Goal: Task Accomplishment & Management: Use online tool/utility

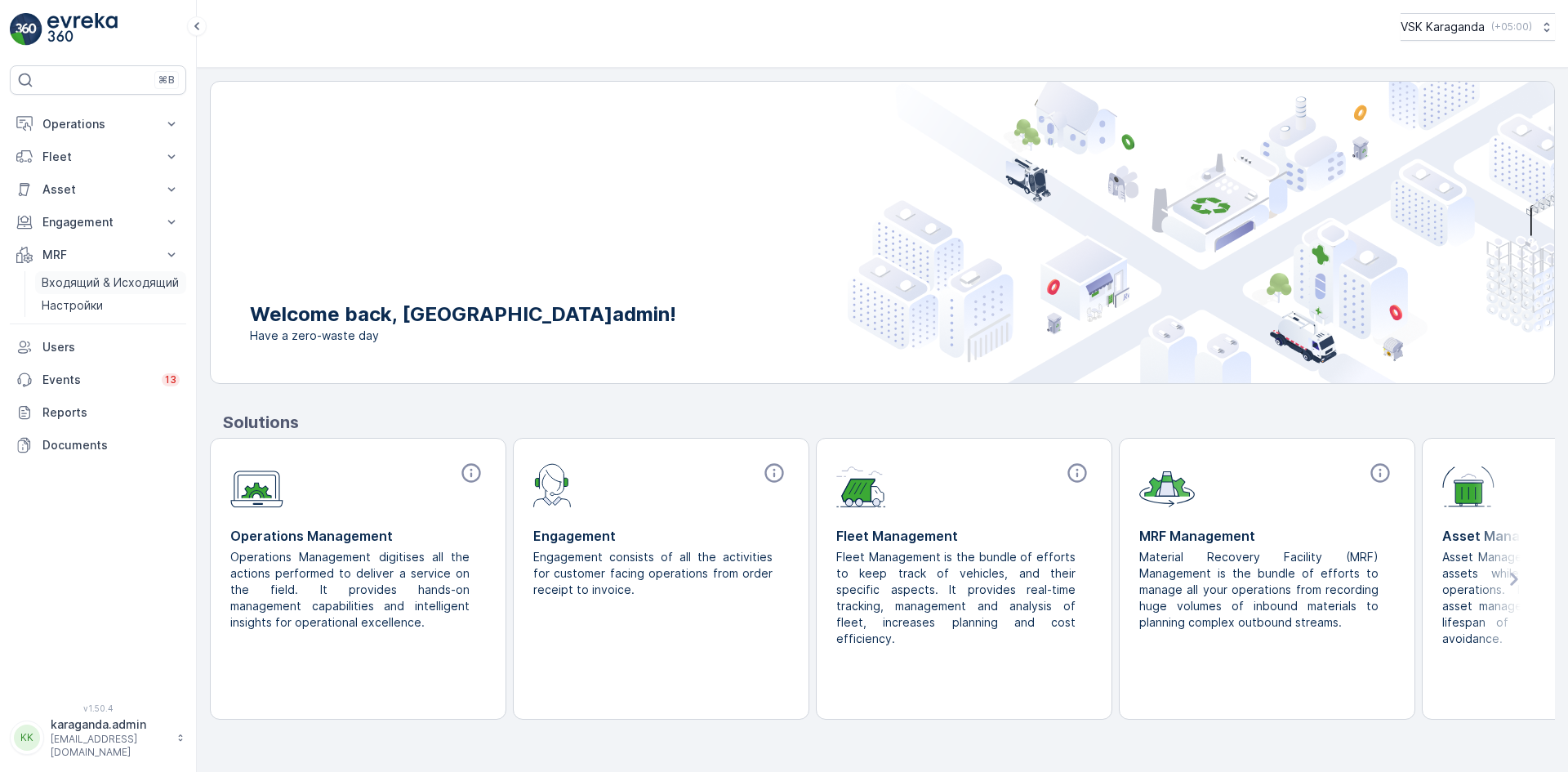
click at [75, 281] on p "Входящий & Исходящий" at bounding box center [110, 282] width 137 height 16
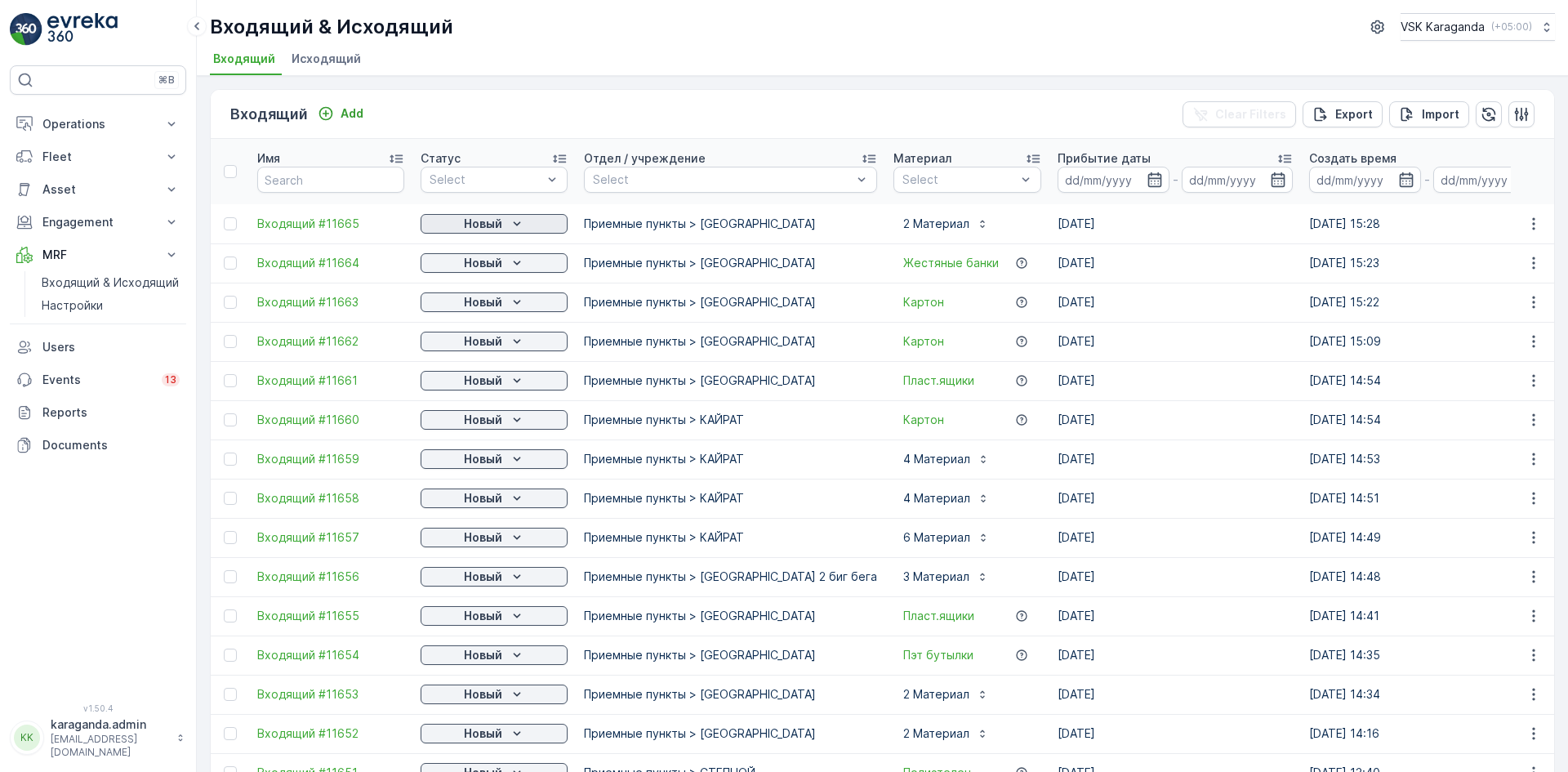
click at [513, 218] on icon "Новый" at bounding box center [517, 223] width 16 height 16
click at [503, 268] on div "подтвердить" at bounding box center [468, 271] width 88 height 23
click at [509, 262] on icon "Новый" at bounding box center [517, 262] width 16 height 16
click at [490, 306] on span "подтвердить" at bounding box center [468, 310] width 76 height 16
click at [496, 306] on p "Новый" at bounding box center [483, 302] width 38 height 16
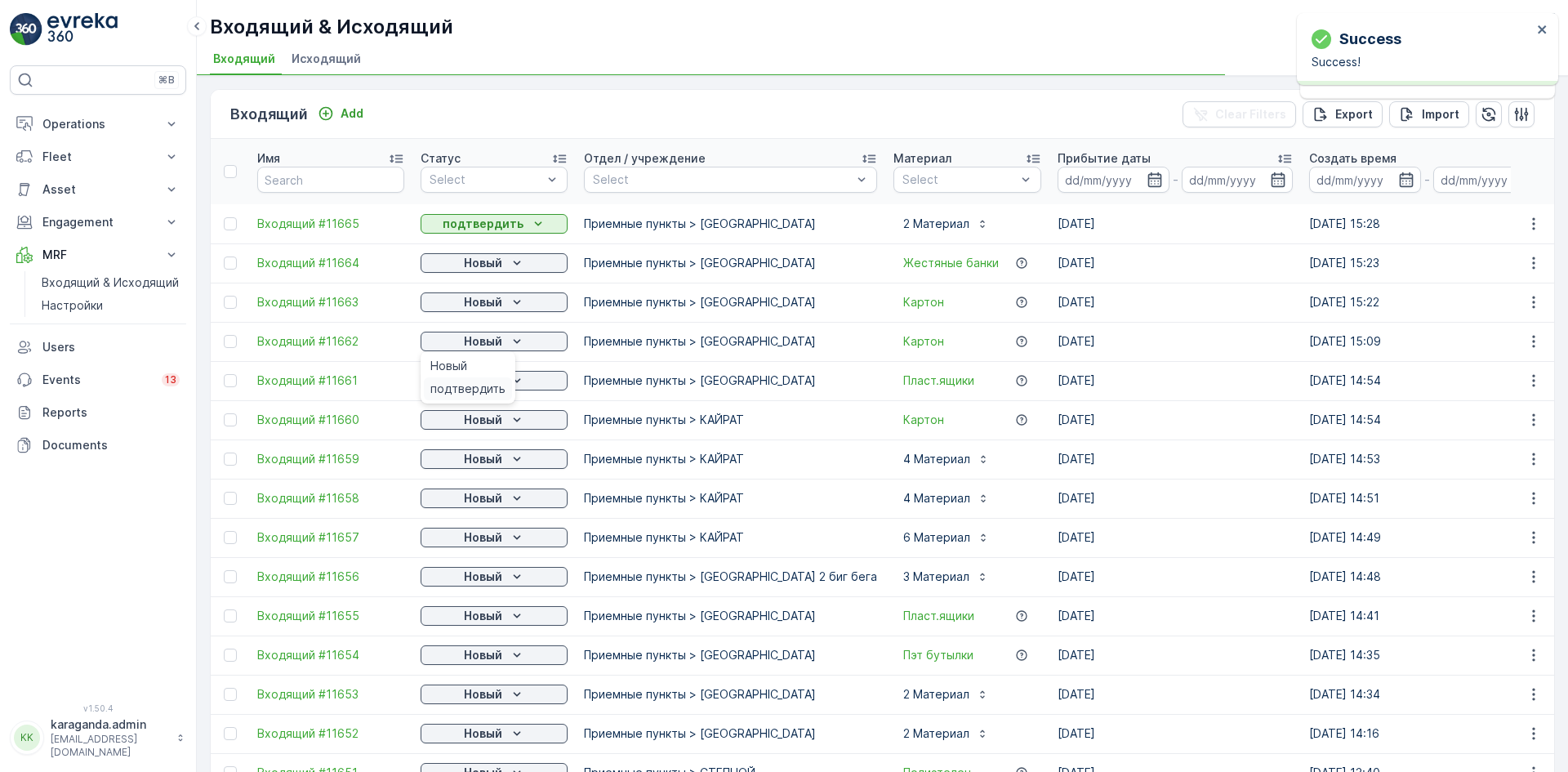
click at [480, 384] on span "подтвердить" at bounding box center [468, 389] width 76 height 16
click at [482, 382] on p "Новый" at bounding box center [483, 380] width 38 height 16
click at [473, 463] on span "подтвердить" at bounding box center [468, 467] width 76 height 16
click at [468, 501] on span "подтвердить" at bounding box center [468, 506] width 76 height 16
click at [468, 501] on p "Новый" at bounding box center [483, 498] width 38 height 16
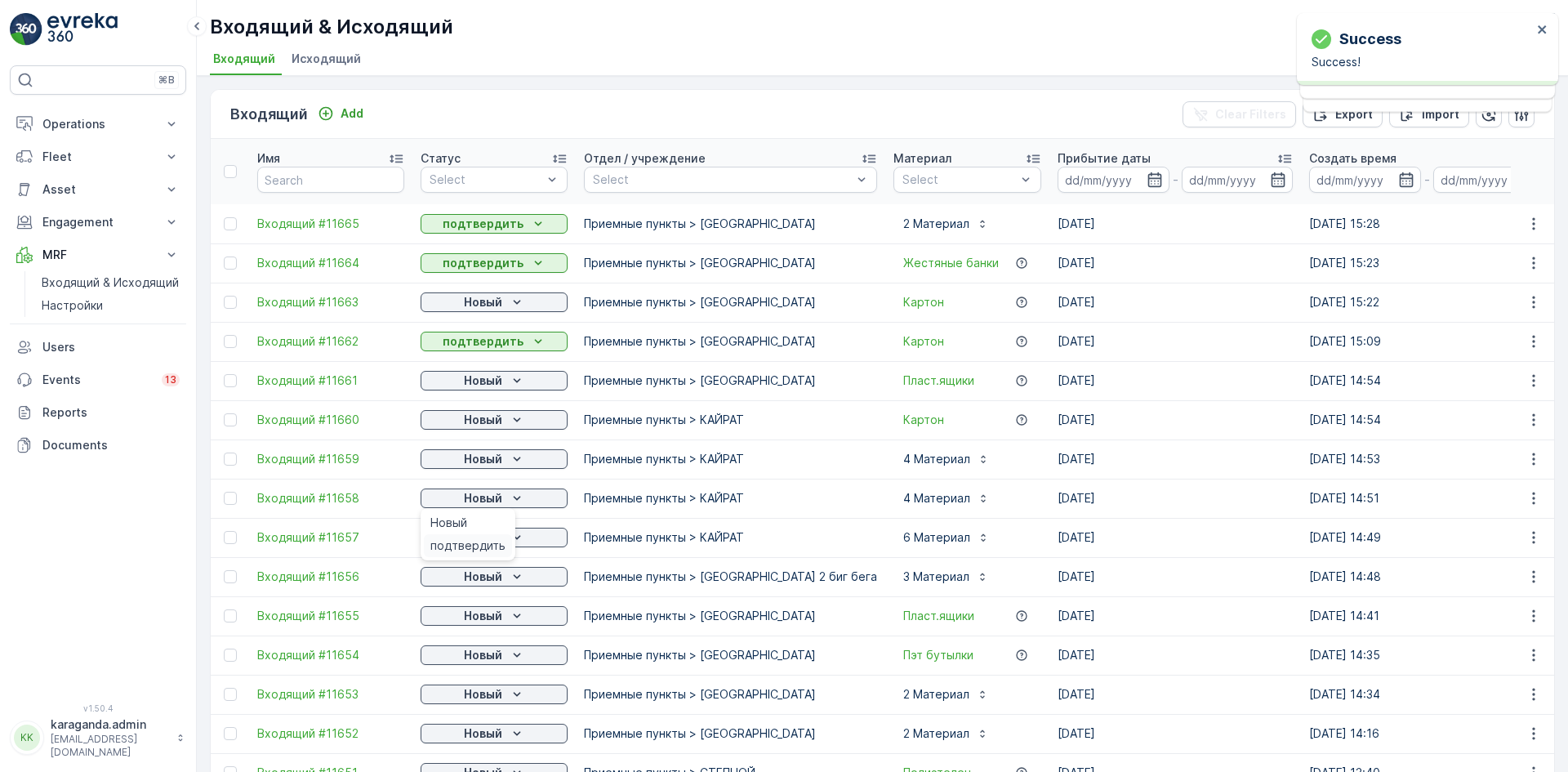
click at [462, 542] on span "подтвердить" at bounding box center [468, 545] width 76 height 16
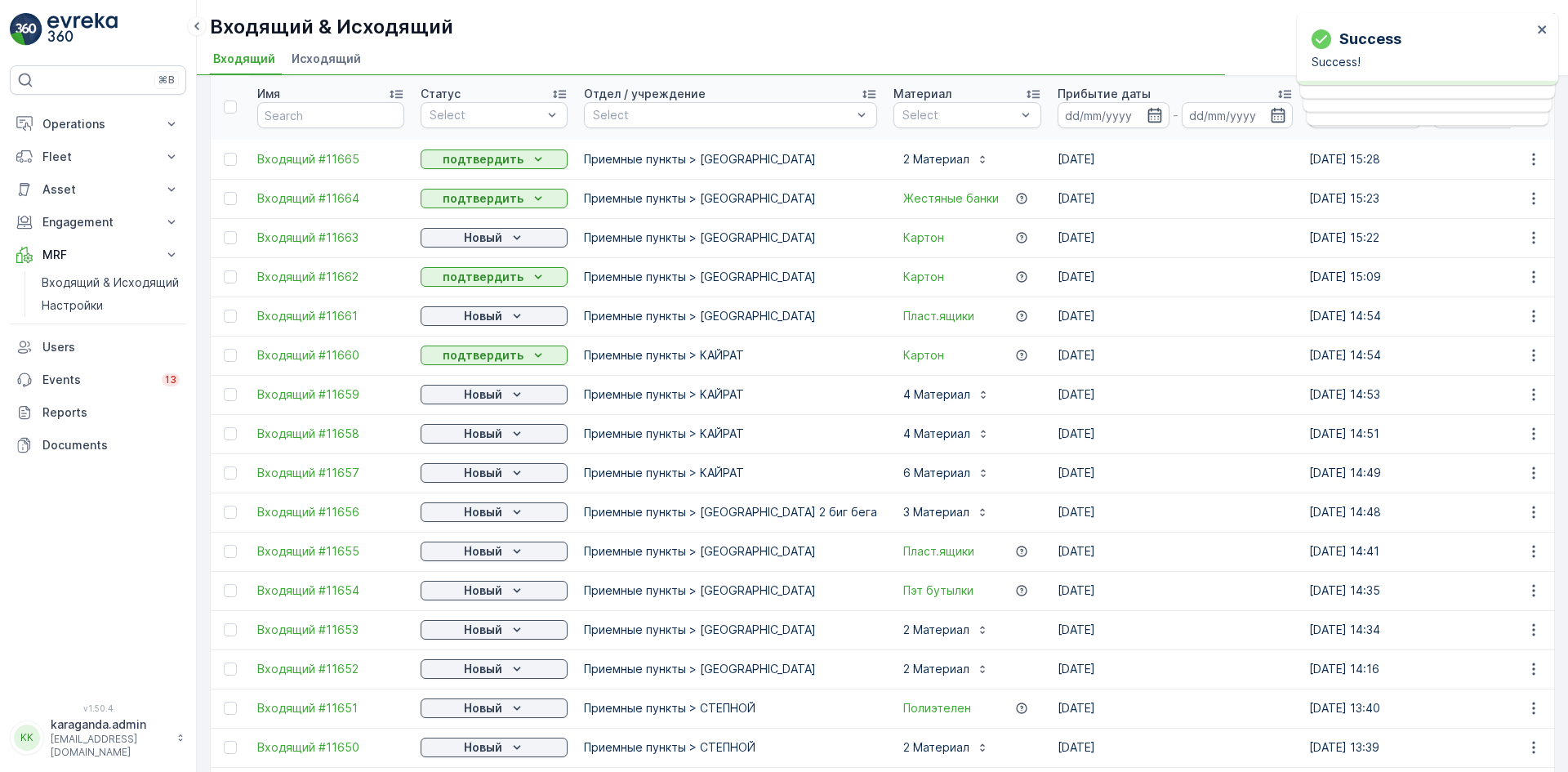
scroll to position [81, 0]
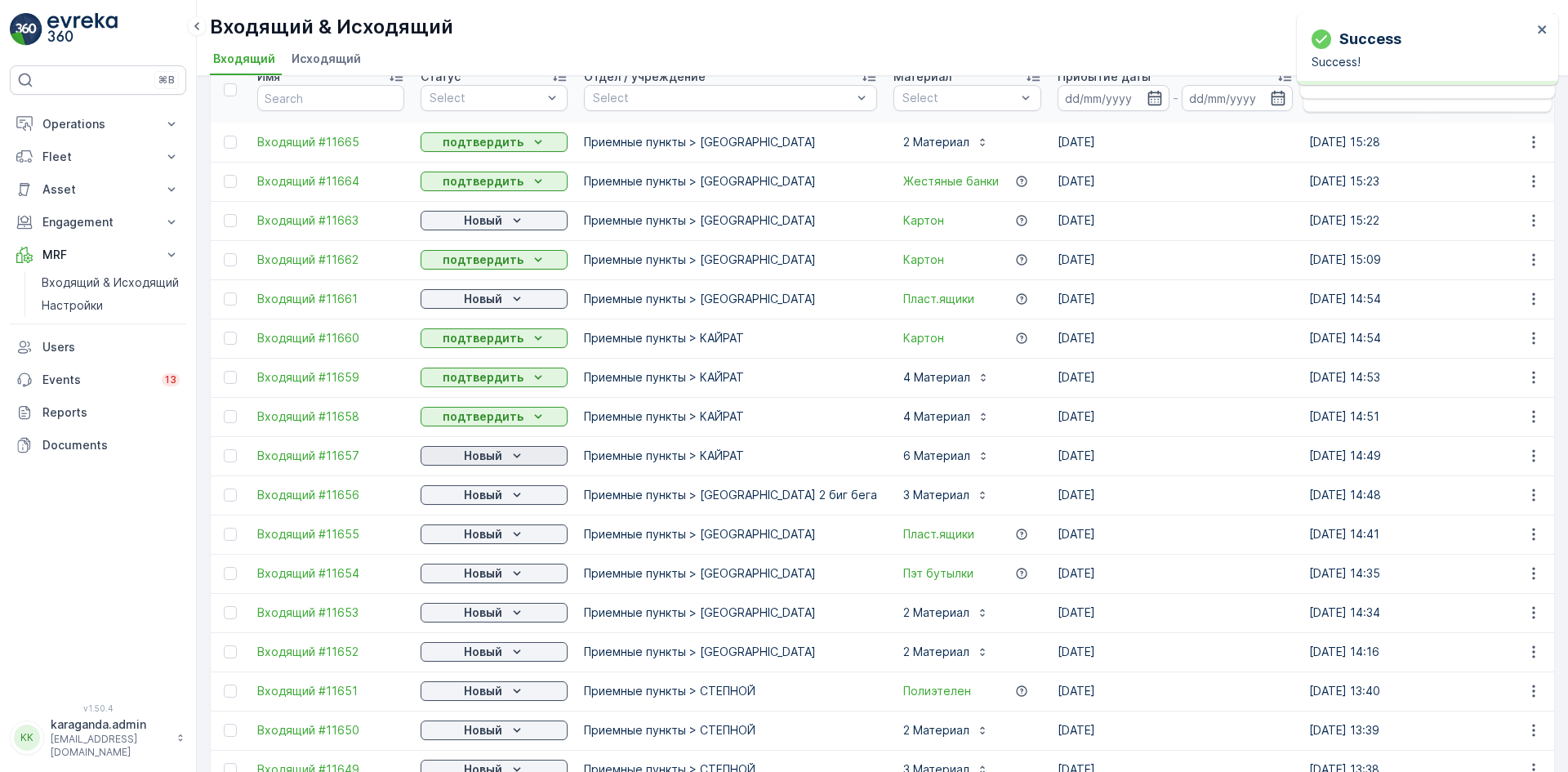
click at [484, 456] on p "Новый" at bounding box center [483, 455] width 38 height 16
click at [478, 497] on span "подтвердить" at bounding box center [468, 502] width 76 height 16
click at [491, 497] on p "Новый" at bounding box center [483, 495] width 38 height 16
click at [473, 530] on div "Новый" at bounding box center [468, 519] width 88 height 23
click at [473, 534] on p "Новый" at bounding box center [483, 534] width 38 height 16
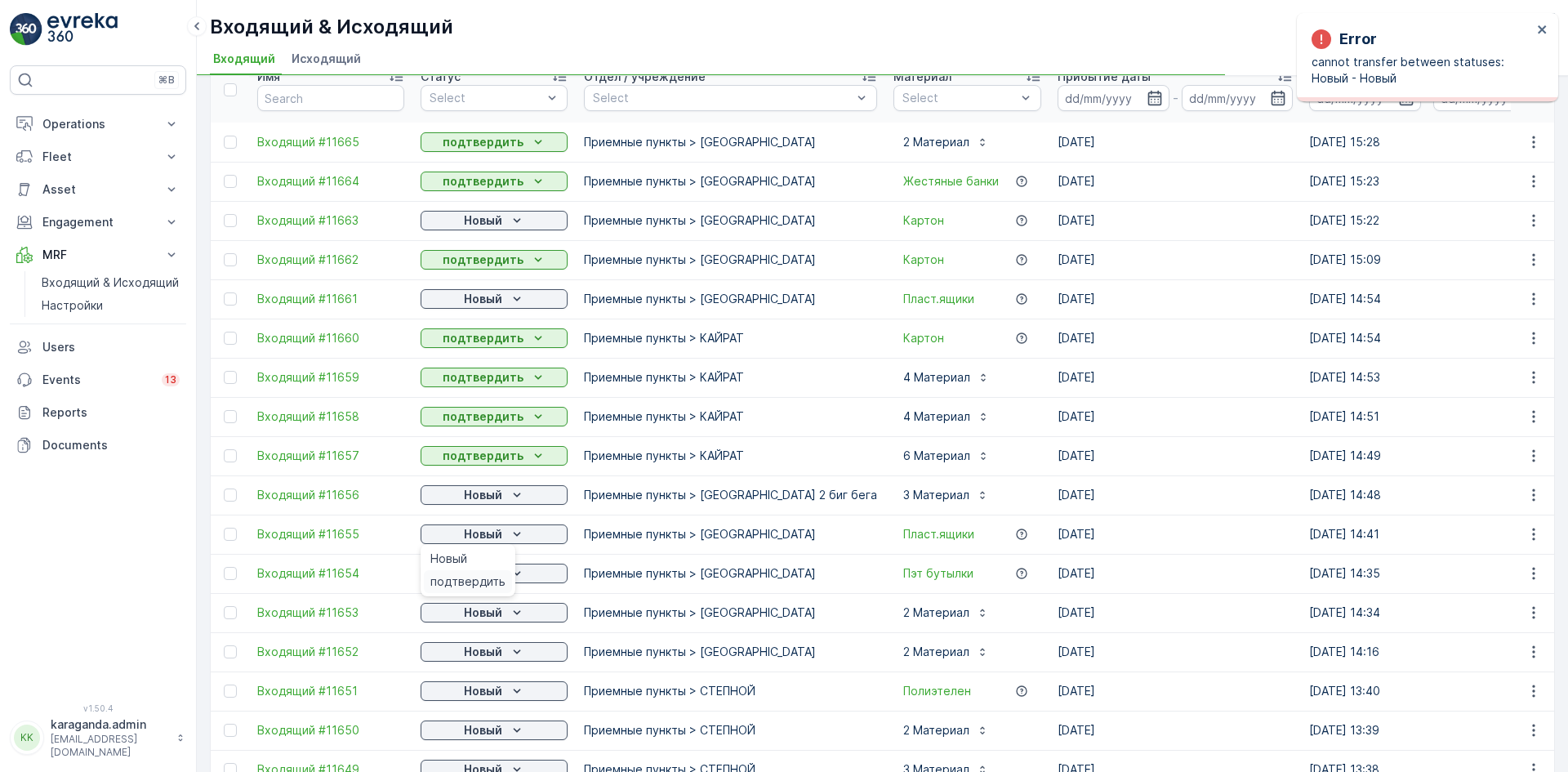
click at [475, 579] on span "подтвердить" at bounding box center [468, 581] width 76 height 16
click at [500, 217] on p "Новый" at bounding box center [483, 220] width 38 height 16
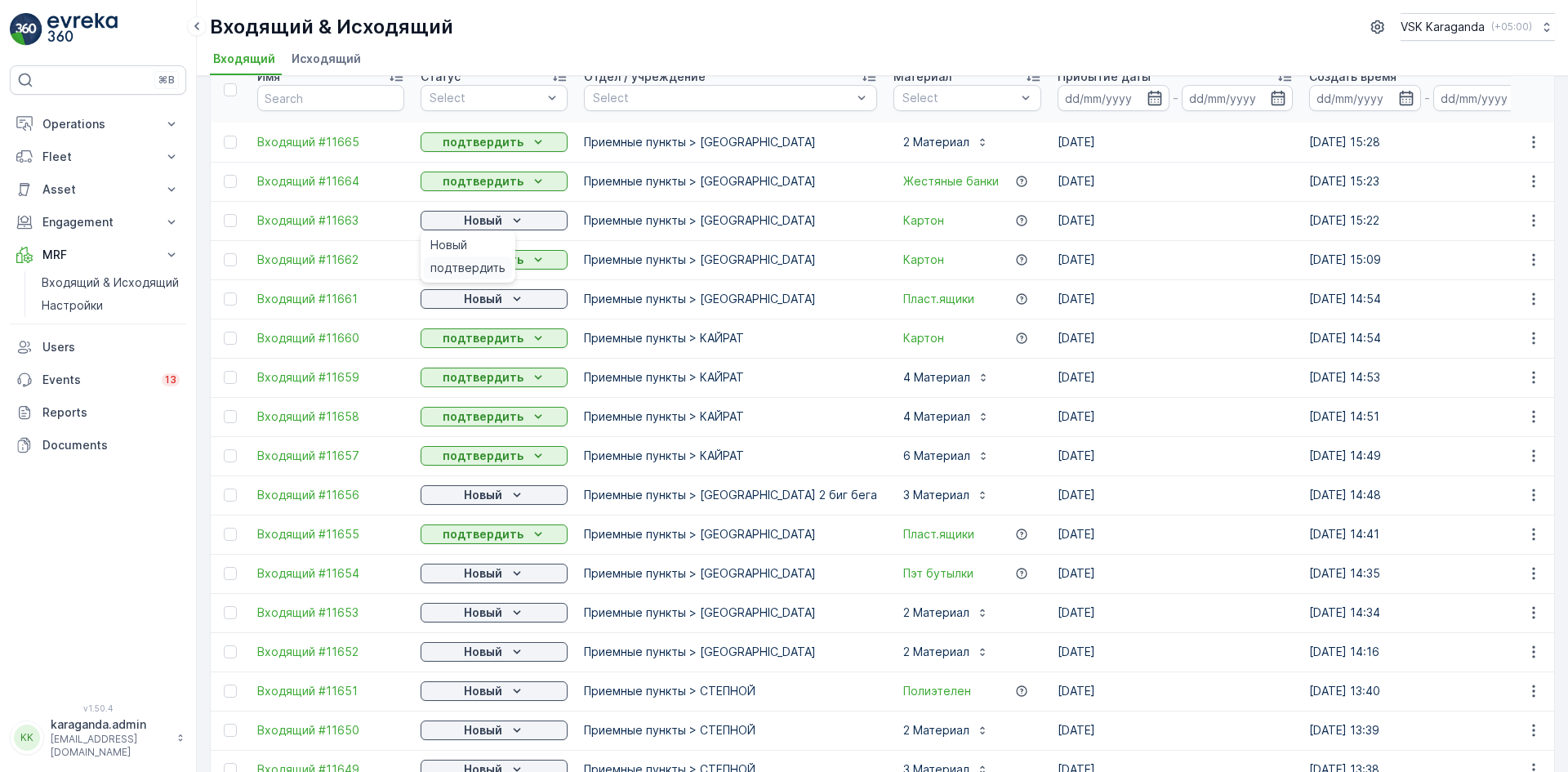
click at [484, 263] on span "подтвердить" at bounding box center [468, 267] width 76 height 16
click at [484, 303] on p "Новый" at bounding box center [483, 299] width 38 height 16
click at [472, 354] on span "подтвердить" at bounding box center [468, 346] width 76 height 16
click at [503, 495] on div "Новый" at bounding box center [494, 495] width 134 height 16
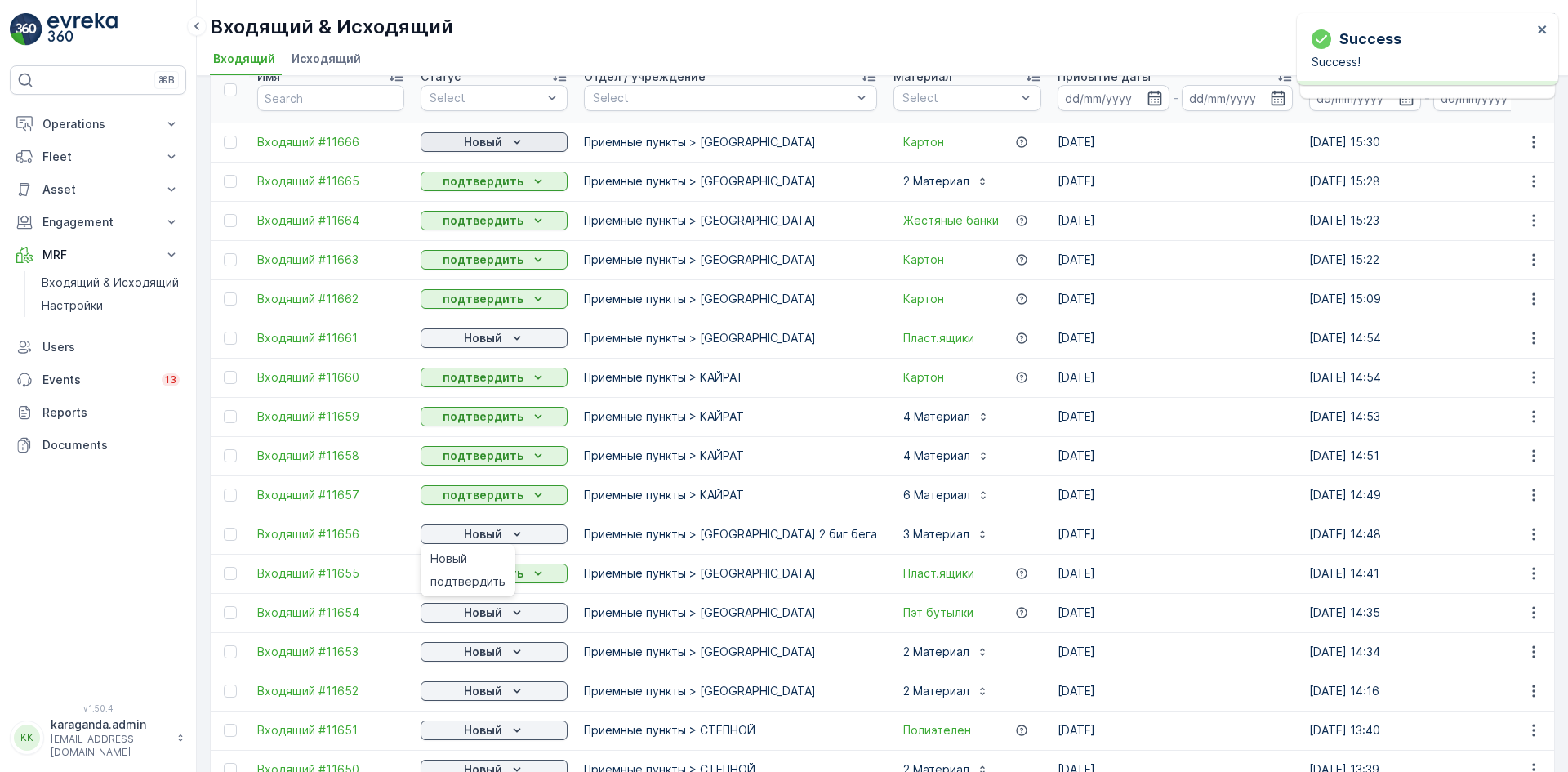
click at [498, 138] on p "Новый" at bounding box center [483, 142] width 38 height 16
click at [475, 185] on span "подтвердить" at bounding box center [468, 189] width 76 height 16
click at [499, 330] on p "Новый" at bounding box center [483, 338] width 38 height 16
click at [479, 382] on span "подтвердить" at bounding box center [468, 385] width 76 height 16
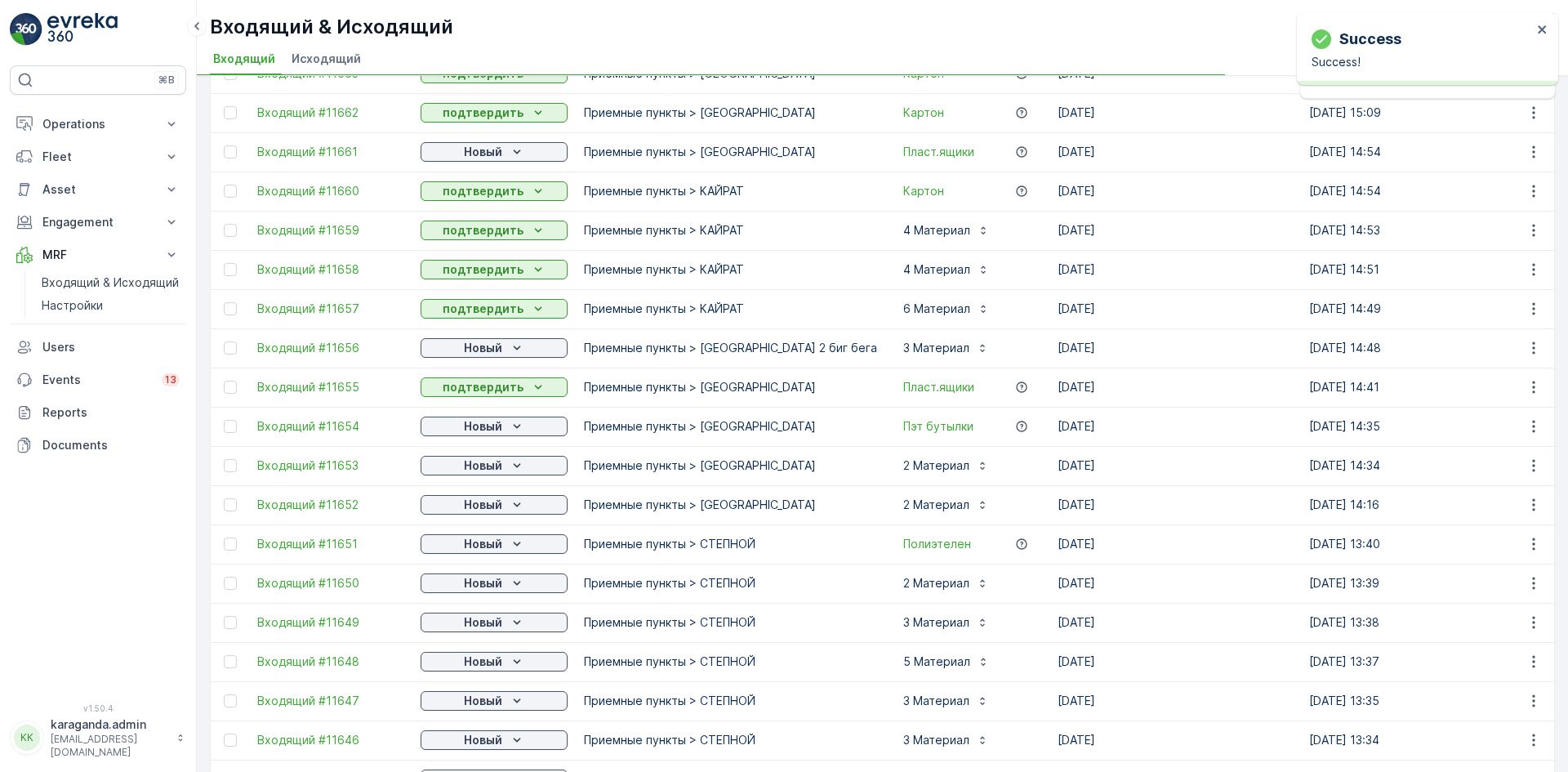
scroll to position [327, 0]
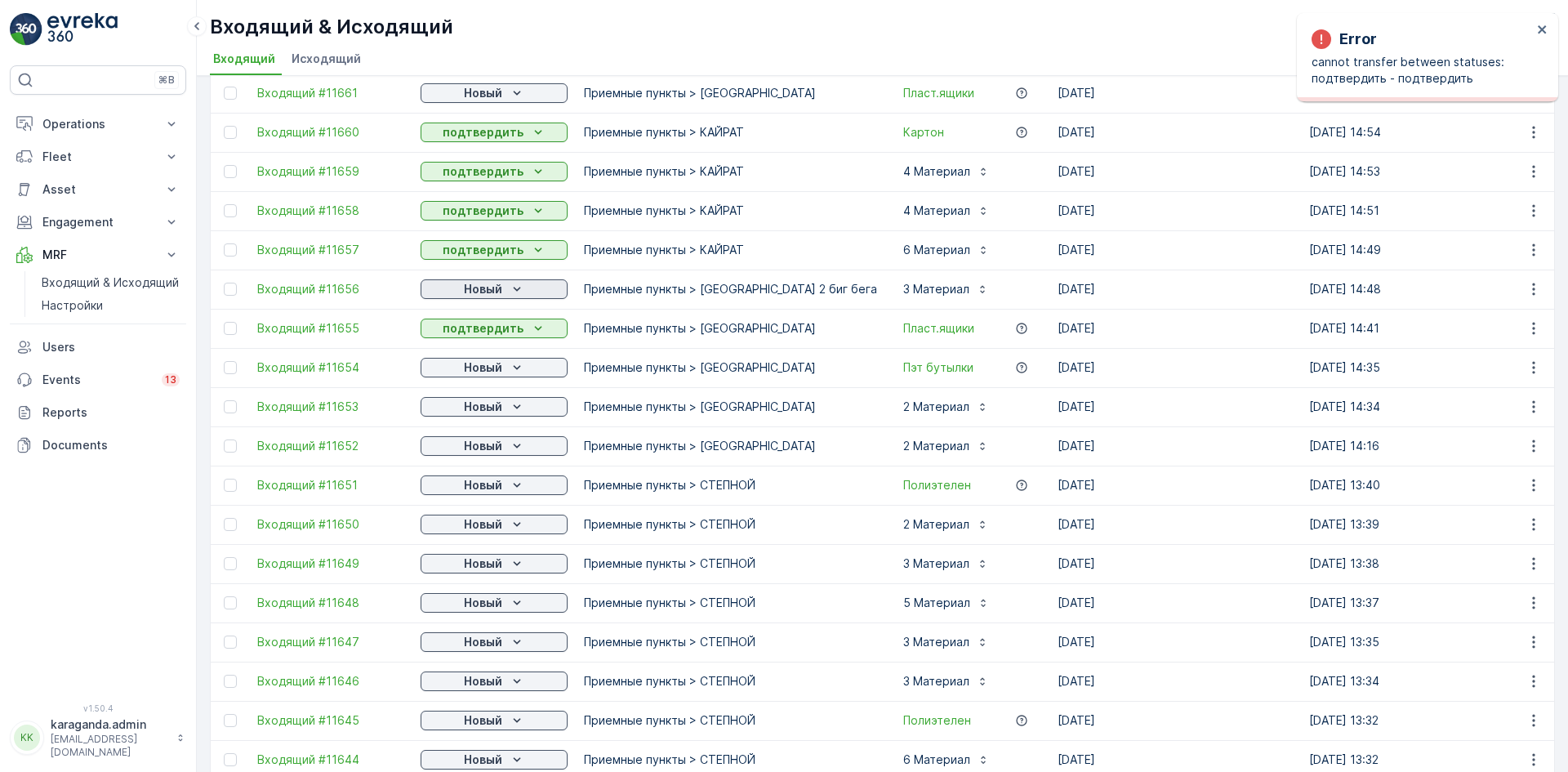
click at [486, 284] on p "Новый" at bounding box center [483, 288] width 38 height 16
click at [479, 411] on span "подтвердить" at bounding box center [468, 414] width 76 height 16
click at [480, 409] on p "Новый" at bounding box center [483, 406] width 38 height 16
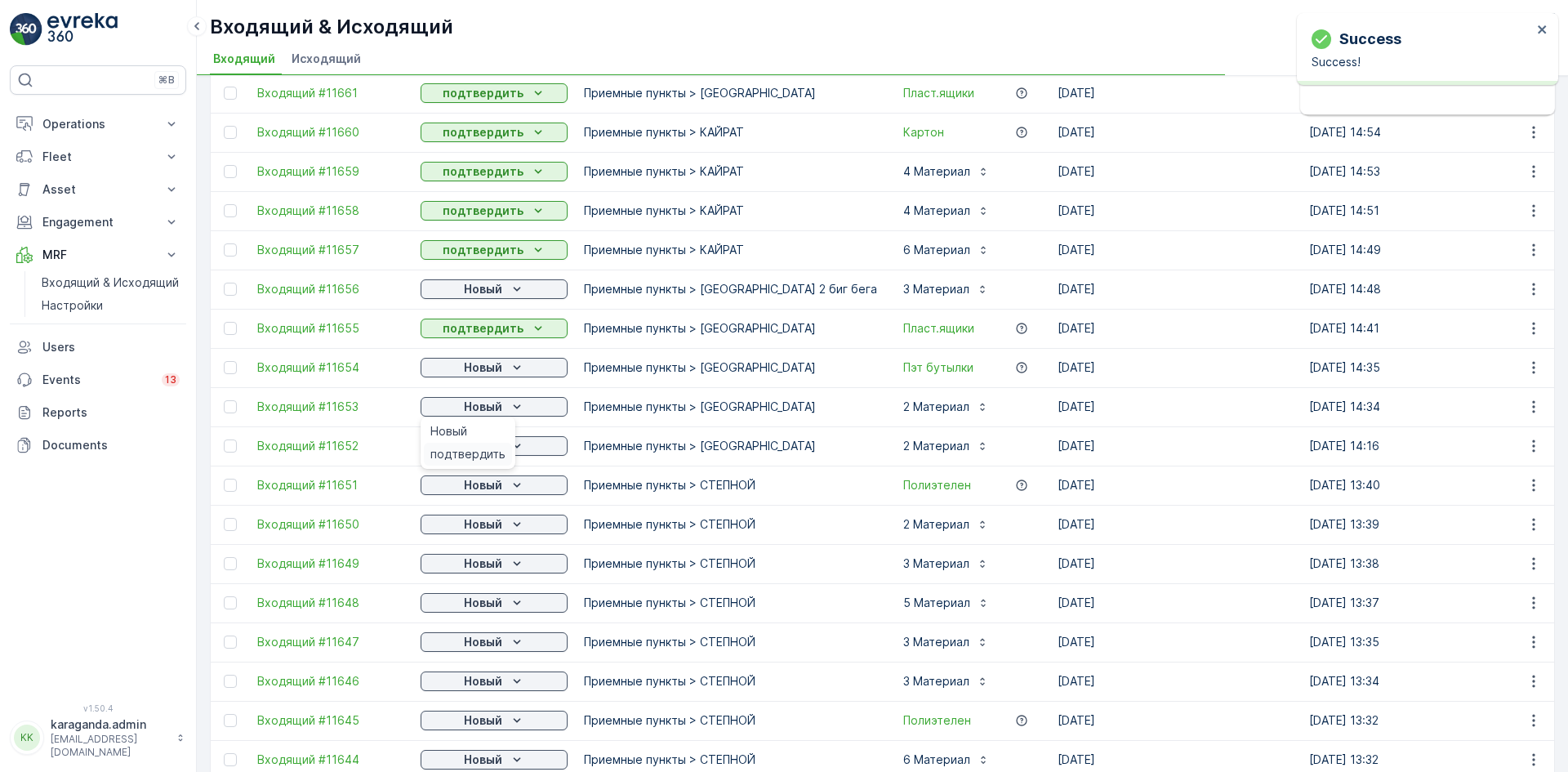
click at [472, 447] on span "подтвердить" at bounding box center [468, 454] width 76 height 16
click at [479, 446] on p "Новый" at bounding box center [483, 445] width 38 height 16
click at [469, 491] on span "подтвердить" at bounding box center [468, 493] width 76 height 16
click at [487, 527] on span "подтвердить" at bounding box center [468, 532] width 76 height 16
click at [495, 525] on p "Новый" at bounding box center [483, 523] width 38 height 16
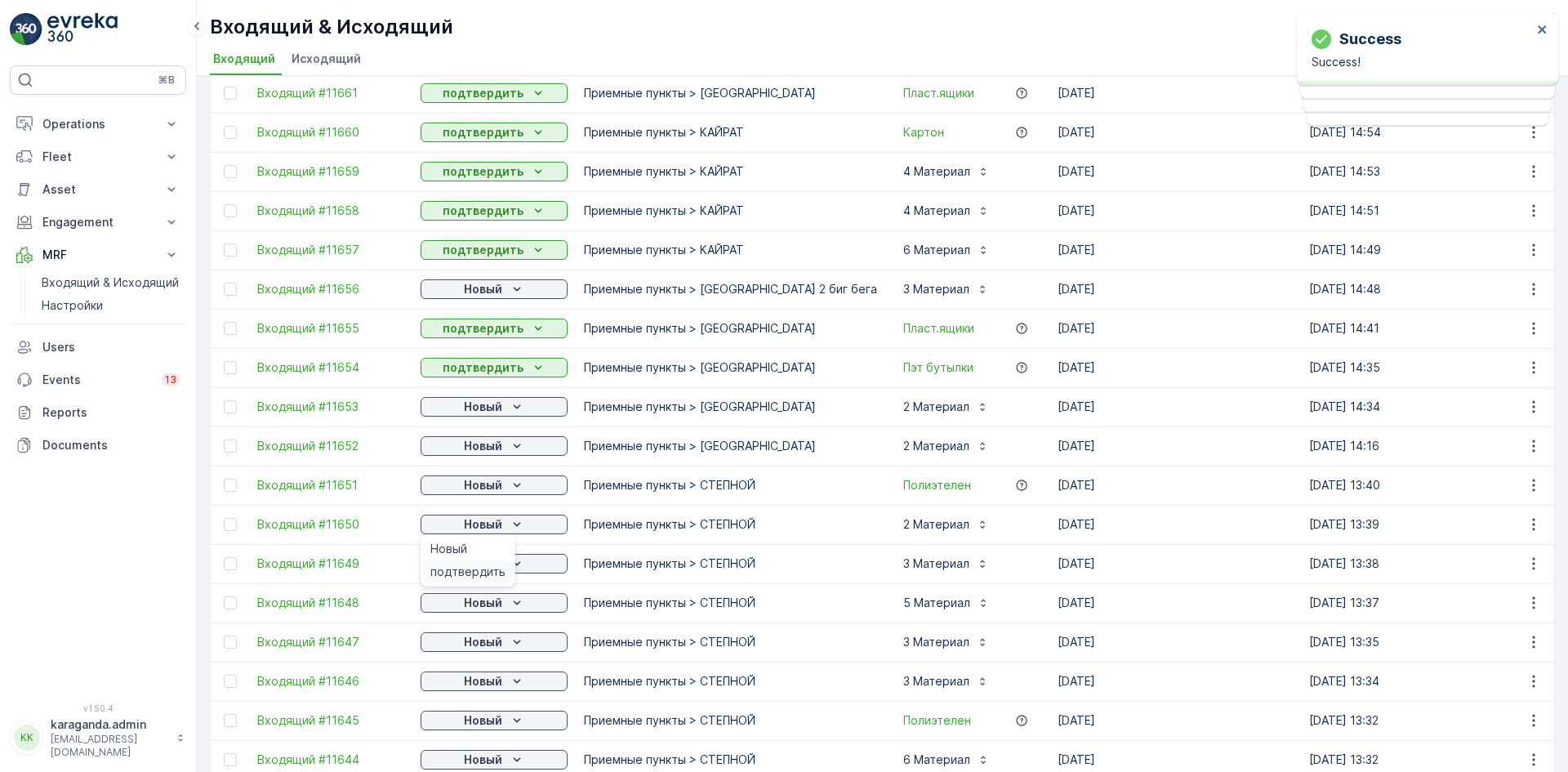
click at [475, 562] on div "подтвердить" at bounding box center [468, 571] width 88 height 23
click at [509, 558] on icon "Новый" at bounding box center [517, 563] width 16 height 16
click at [488, 605] on span "подтвердить" at bounding box center [468, 610] width 76 height 16
click at [490, 599] on p "Новый" at bounding box center [483, 602] width 38 height 16
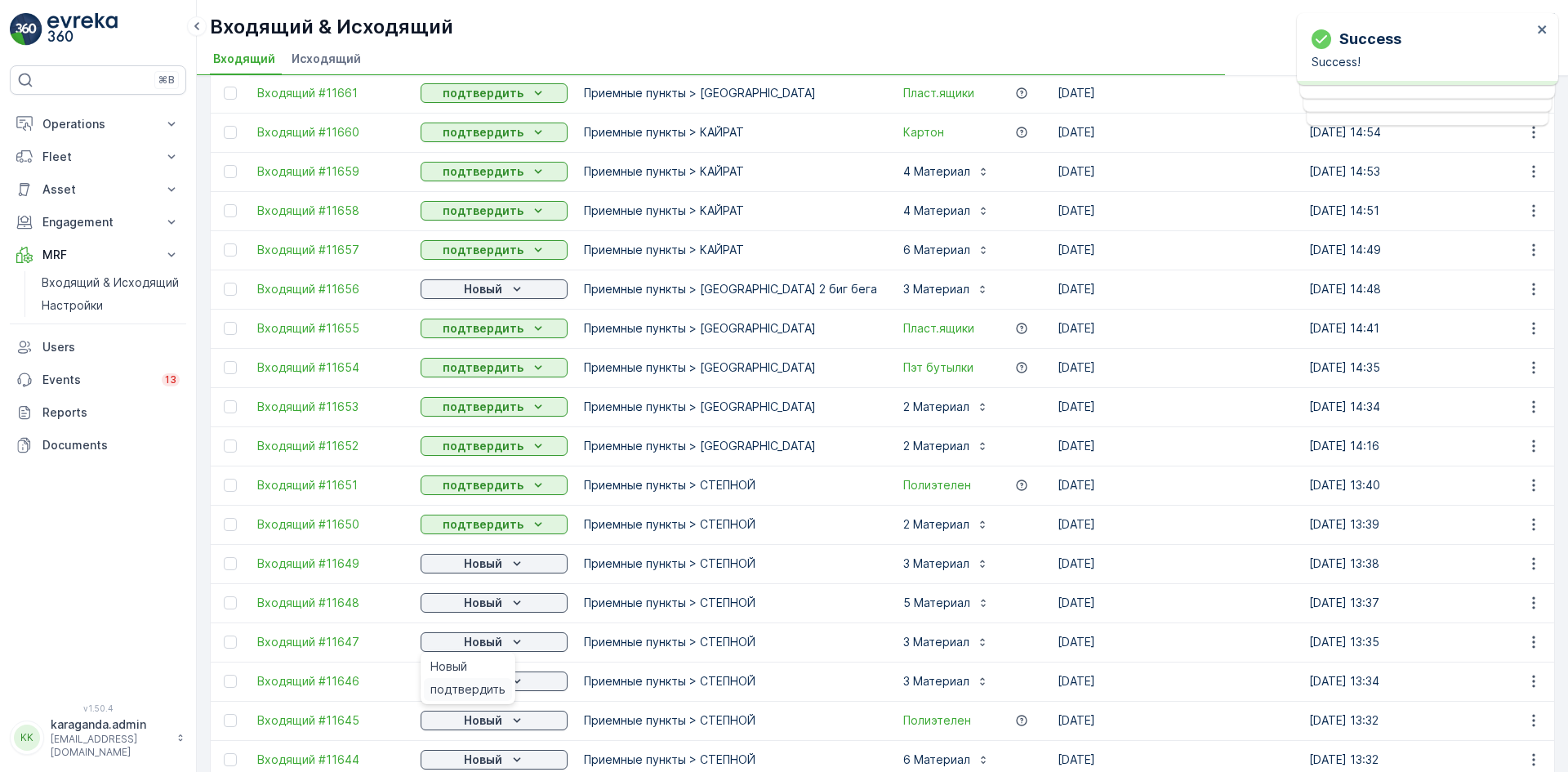
click at [480, 689] on span "подтвердить" at bounding box center [468, 689] width 76 height 16
click at [512, 684] on icon "Новый" at bounding box center [517, 680] width 16 height 16
click at [501, 282] on p "Новый" at bounding box center [483, 288] width 38 height 16
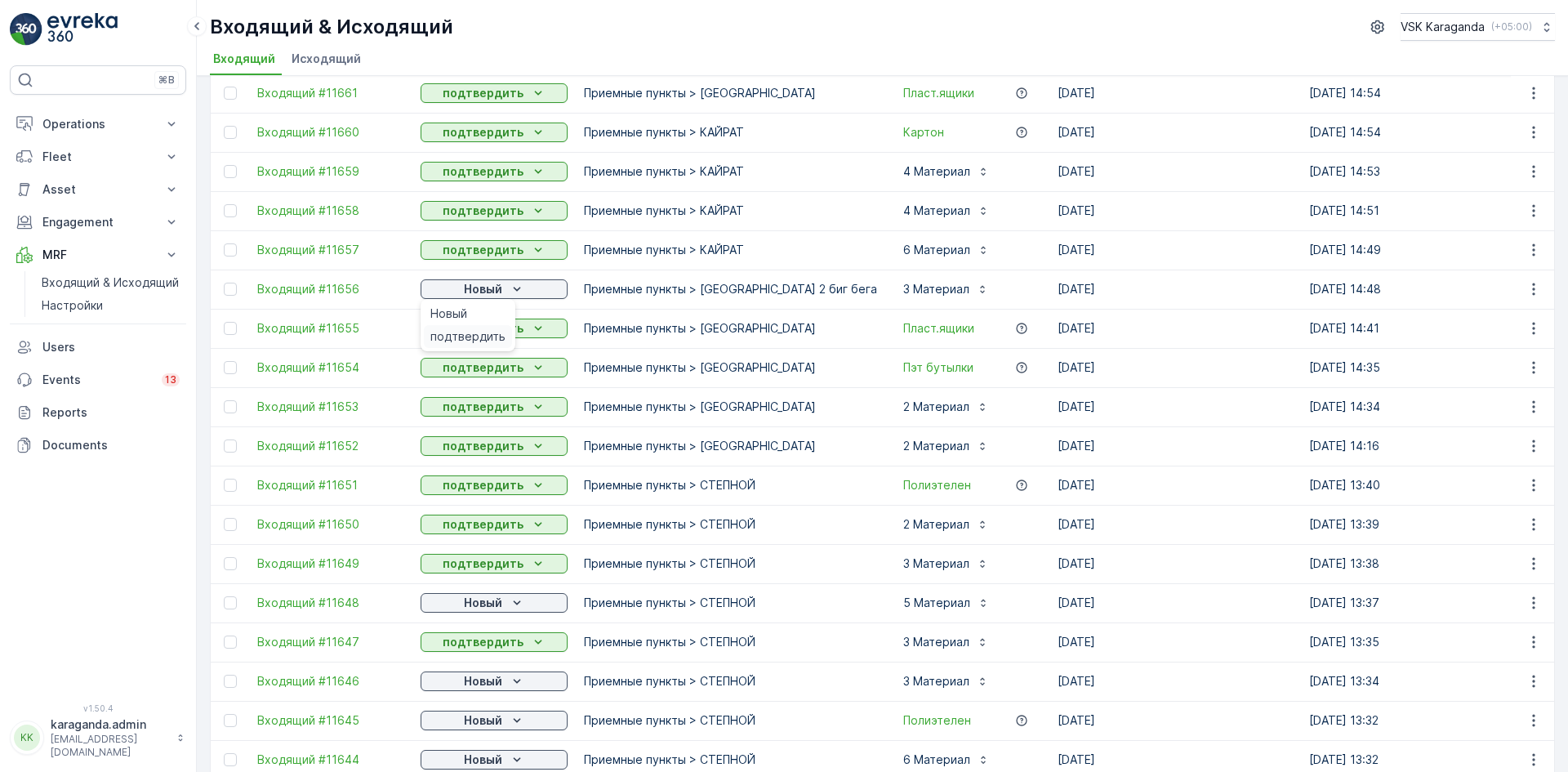
click at [501, 333] on span "подтвердить" at bounding box center [468, 336] width 76 height 16
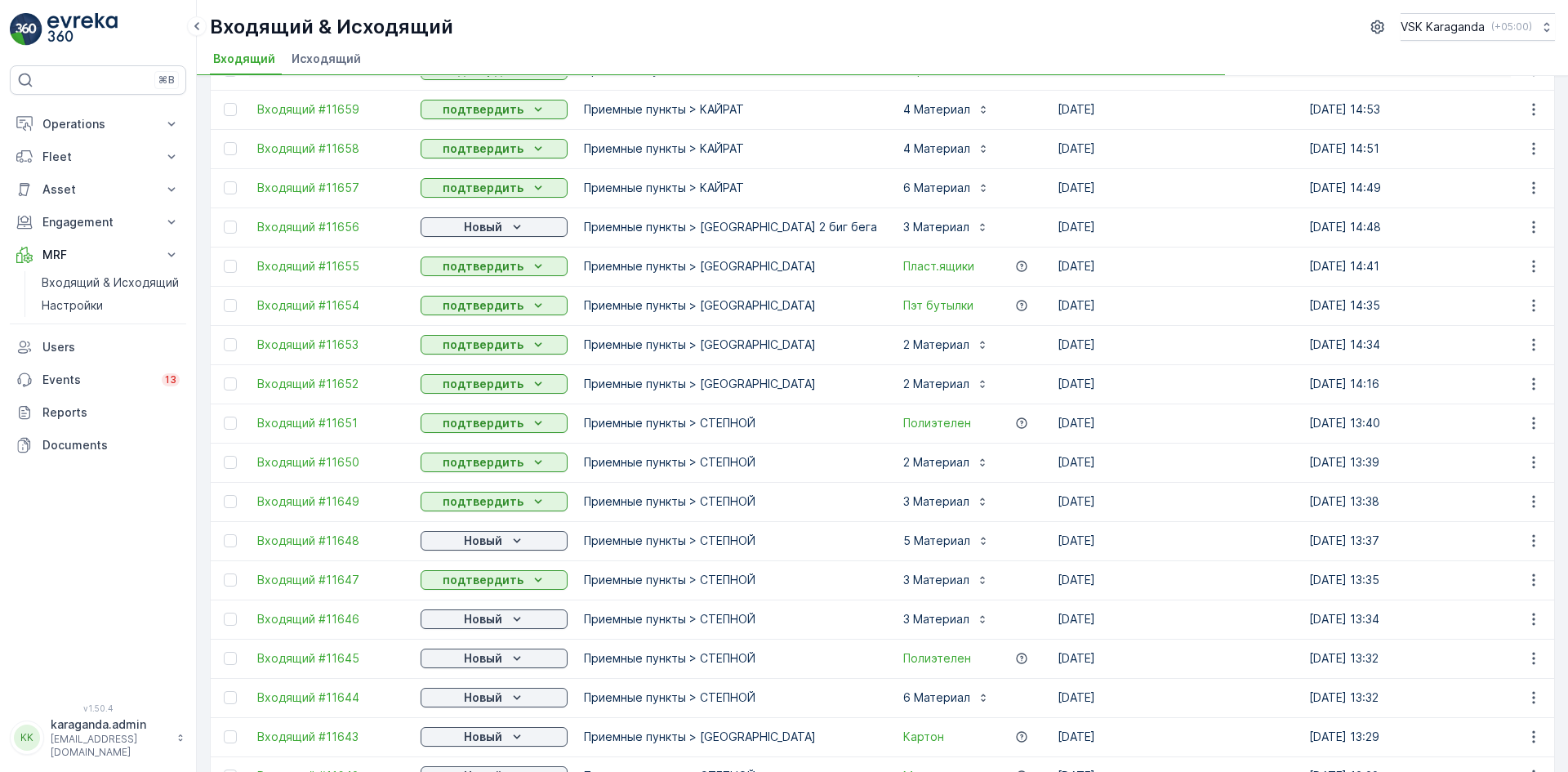
scroll to position [735, 0]
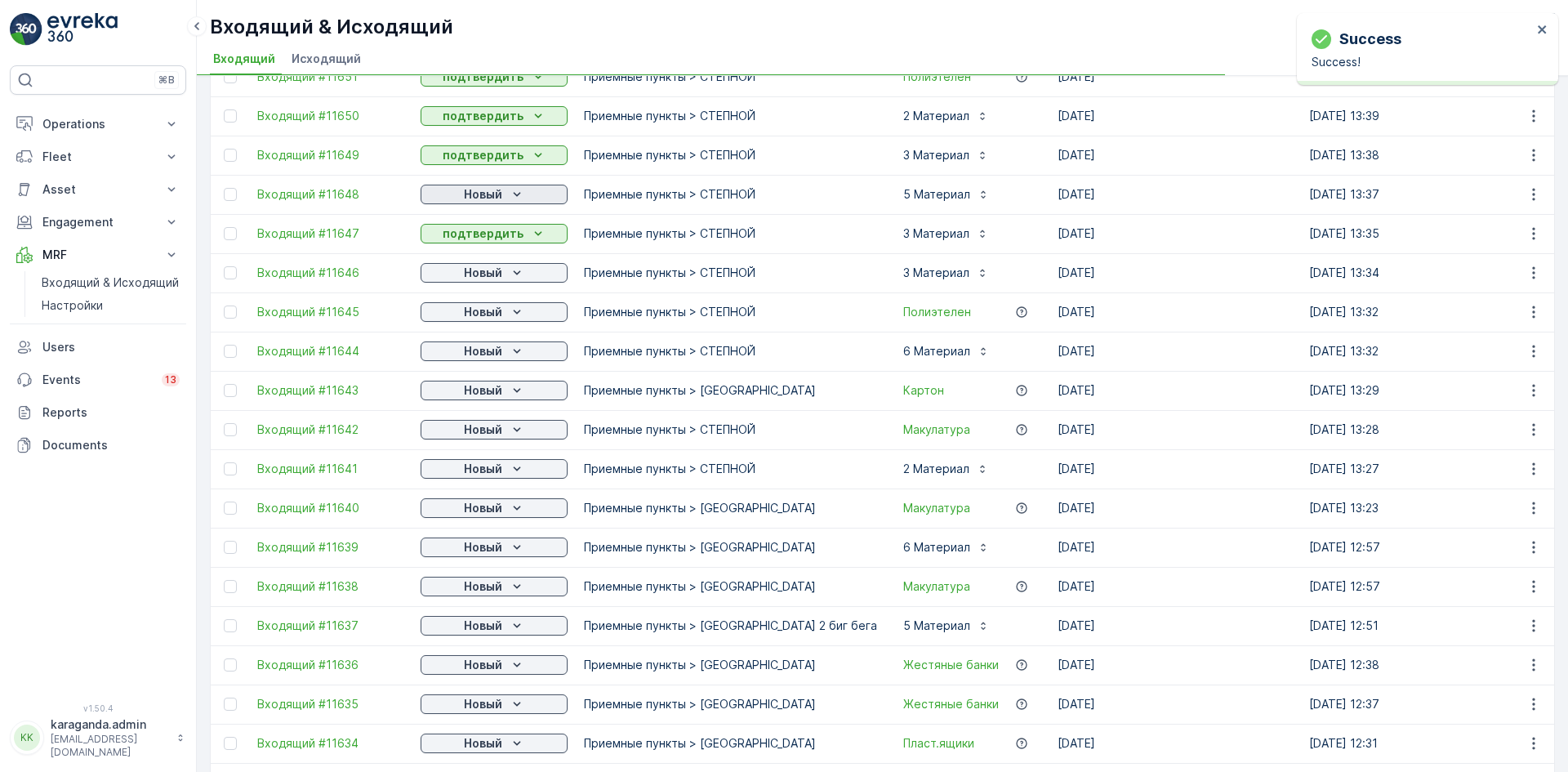
click at [504, 199] on div "Новый" at bounding box center [494, 193] width 134 height 16
click at [486, 232] on div "подтвердить" at bounding box center [468, 241] width 88 height 23
click at [488, 277] on p "Новый" at bounding box center [483, 272] width 38 height 16
click at [481, 307] on div "Новый" at bounding box center [468, 297] width 88 height 23
click at [480, 315] on p "Новый" at bounding box center [483, 311] width 38 height 16
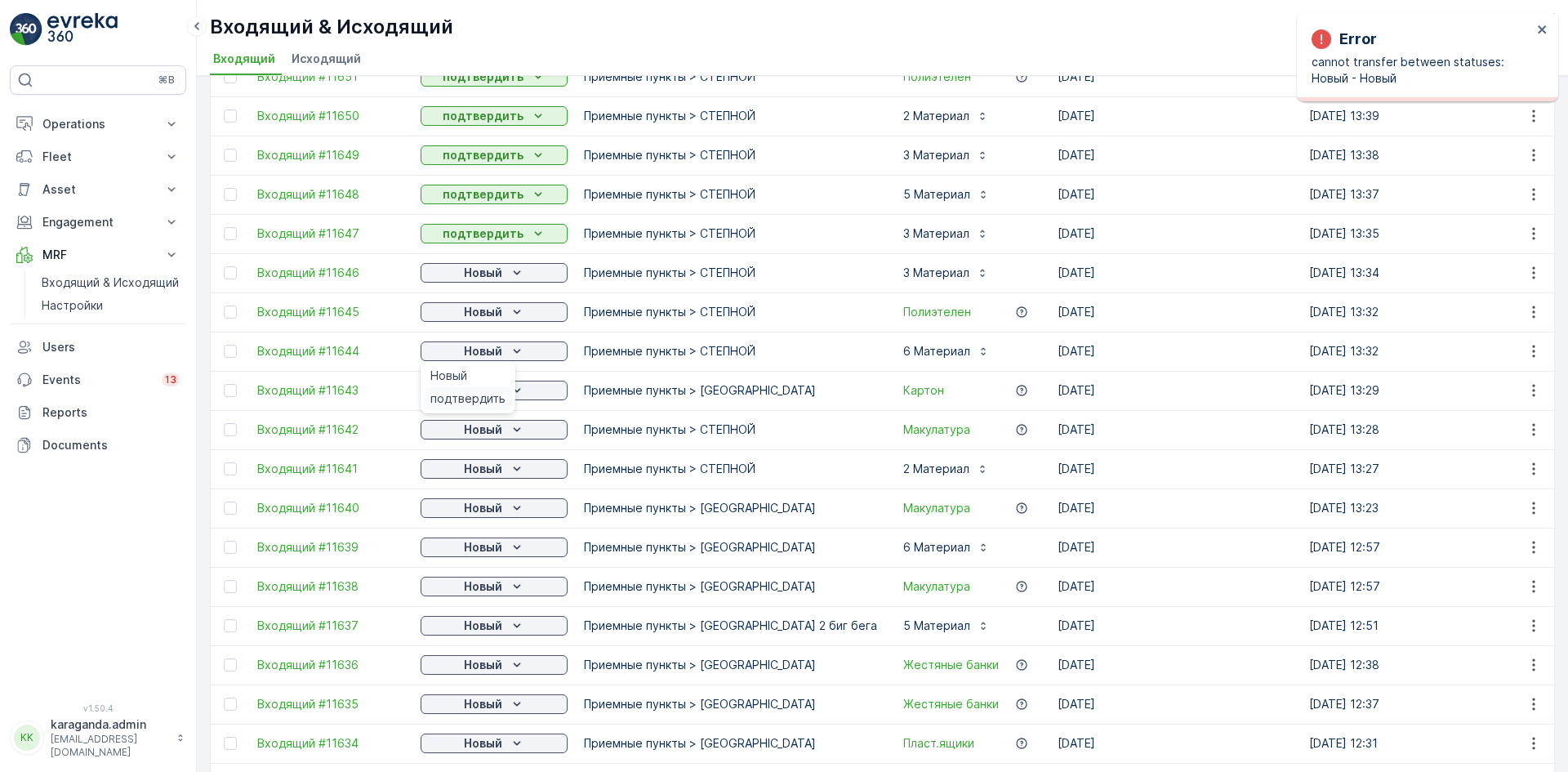
click at [475, 393] on span "подтвердить" at bounding box center [468, 398] width 76 height 16
click at [485, 394] on p "Новый" at bounding box center [483, 389] width 38 height 16
click at [484, 434] on span "подтвердить" at bounding box center [468, 437] width 76 height 16
click at [484, 434] on p "Новый" at bounding box center [483, 429] width 38 height 16
click at [478, 473] on span "подтвердить" at bounding box center [468, 477] width 76 height 16
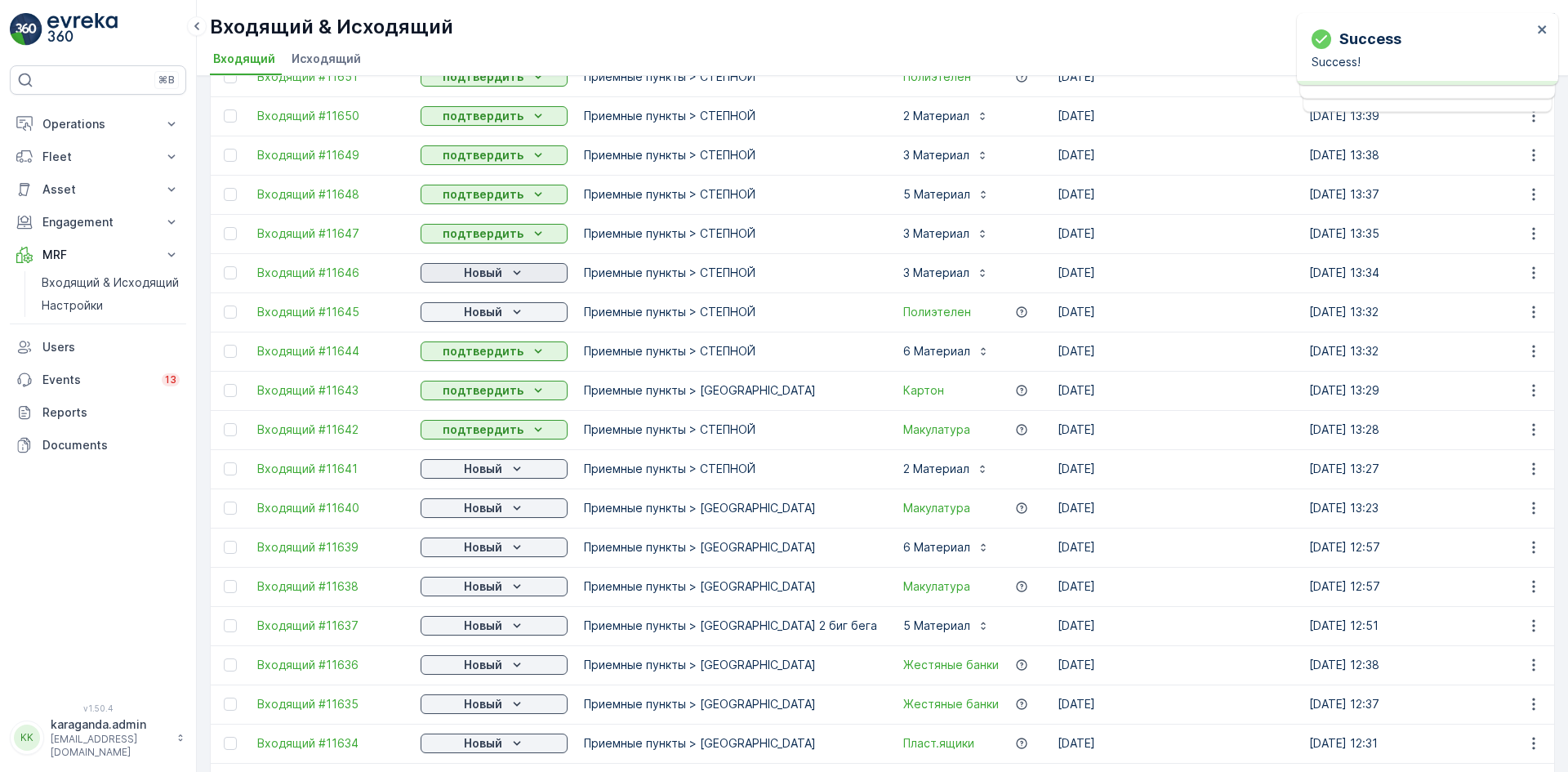
click at [520, 270] on icon "Новый" at bounding box center [517, 272] width 16 height 16
click at [489, 312] on span "подтвердить" at bounding box center [468, 320] width 76 height 16
click at [501, 312] on p "Новый" at bounding box center [483, 311] width 38 height 16
click at [484, 350] on div "подтвердить" at bounding box center [468, 359] width 88 height 23
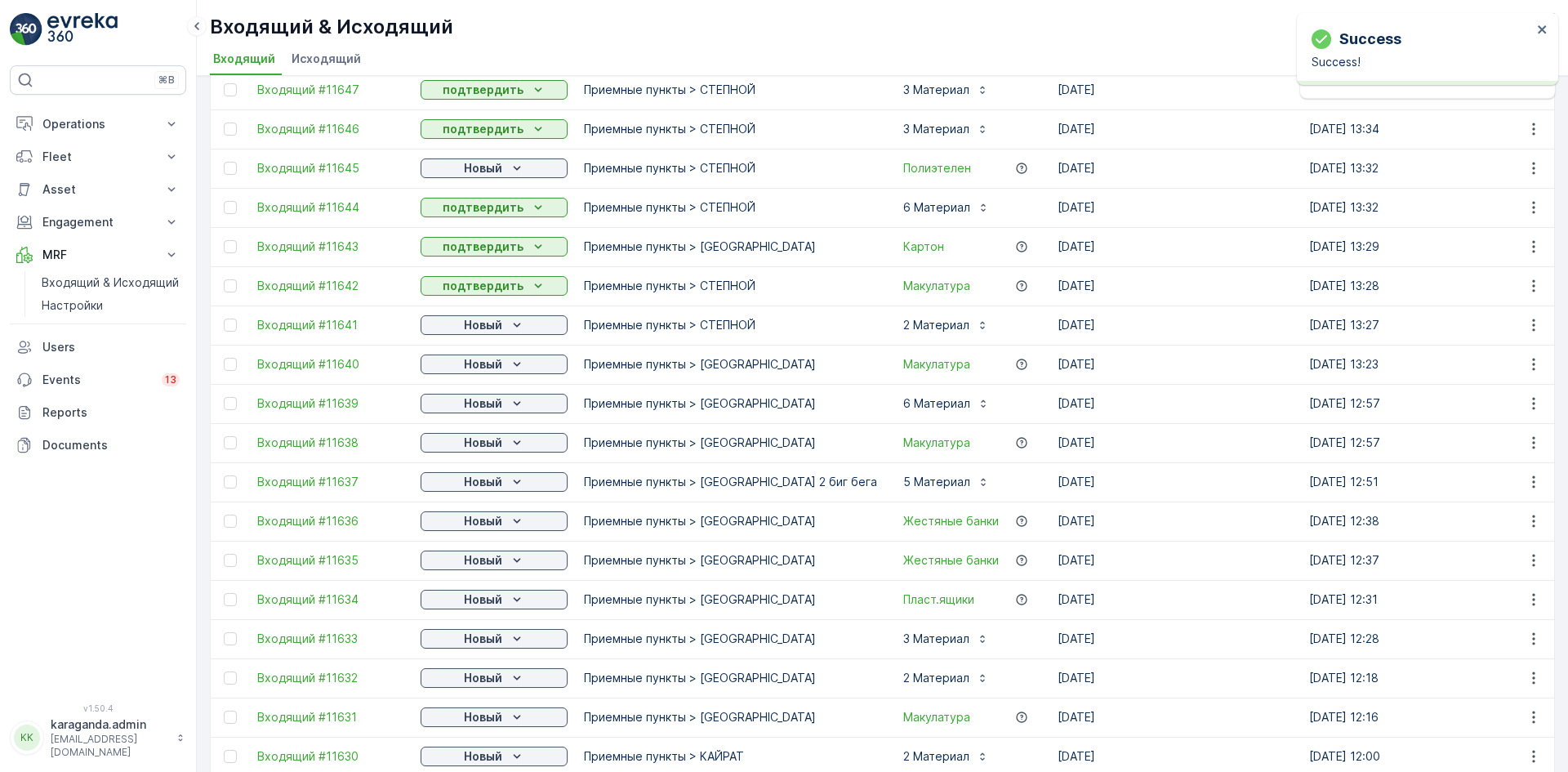
scroll to position [817, 0]
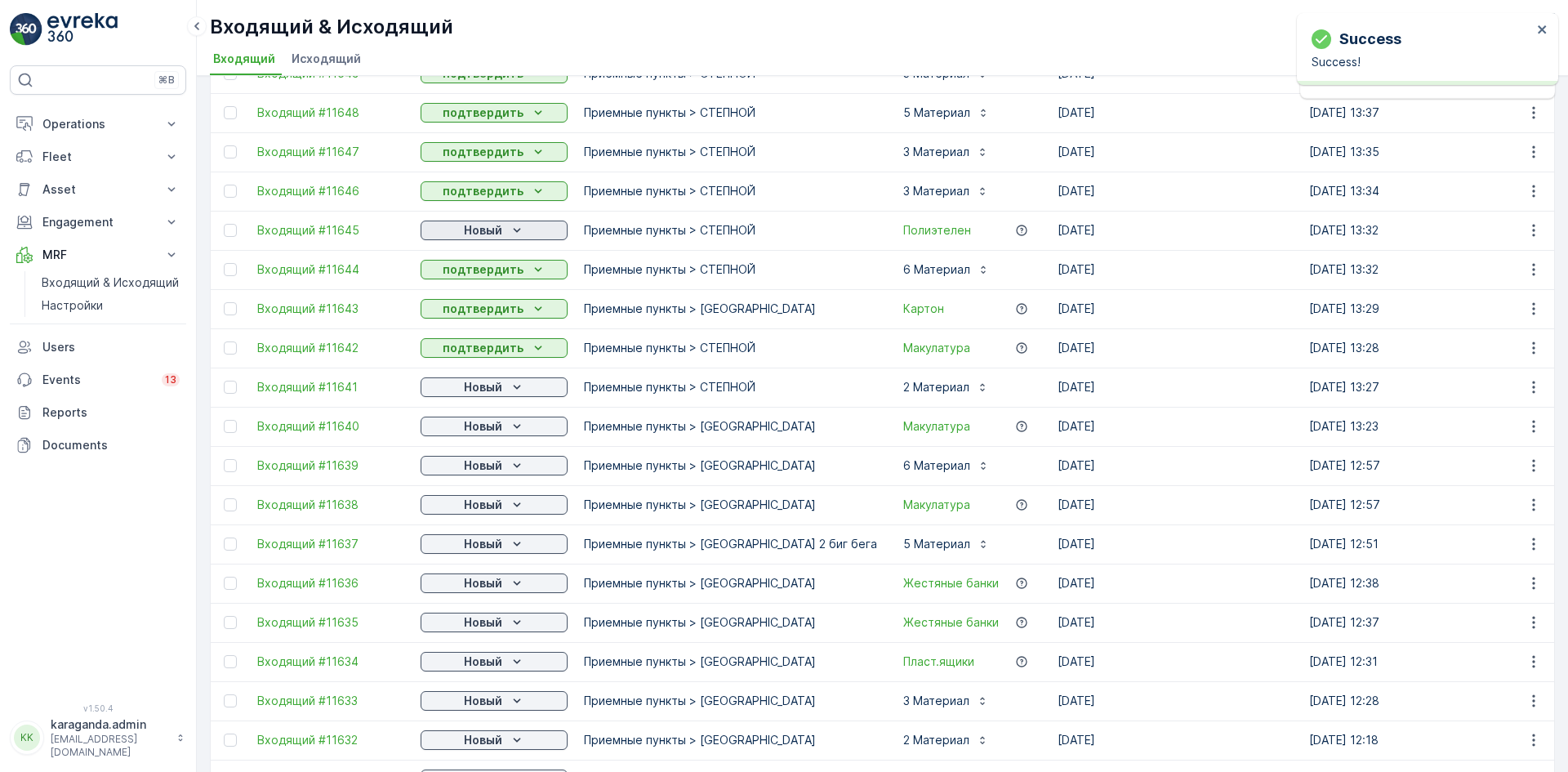
click at [500, 232] on p "Новый" at bounding box center [483, 230] width 38 height 16
click at [479, 276] on span "подтвердить" at bounding box center [468, 277] width 76 height 16
click at [476, 381] on p "Новый" at bounding box center [483, 387] width 38 height 16
click at [464, 429] on span "подтвердить" at bounding box center [468, 434] width 76 height 16
click at [464, 475] on span "подтвердить" at bounding box center [468, 473] width 76 height 16
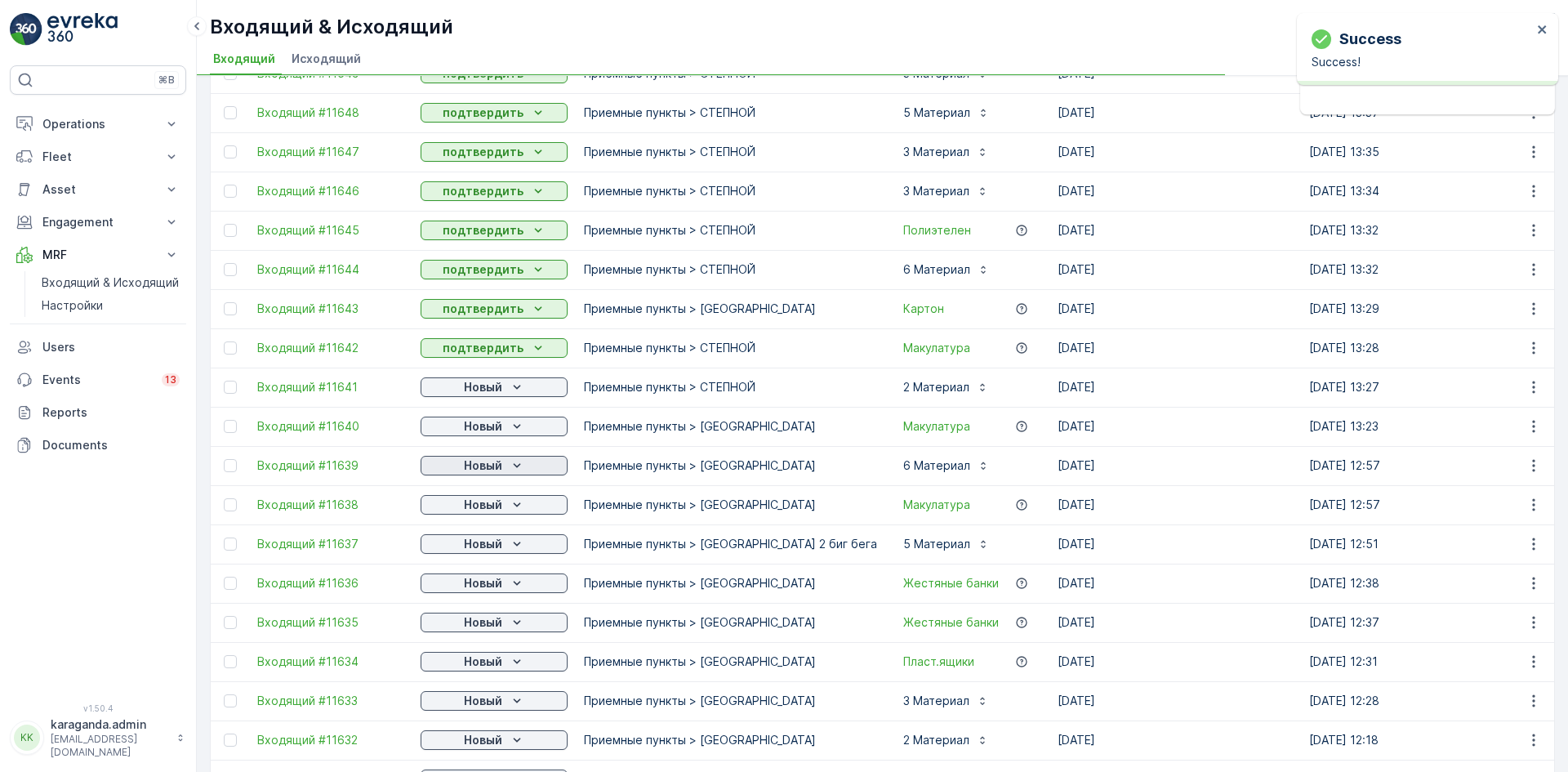
click at [475, 470] on p "Новый" at bounding box center [483, 465] width 38 height 16
click at [463, 506] on span "подтвердить" at bounding box center [468, 512] width 76 height 16
click at [473, 505] on p "Новый" at bounding box center [483, 504] width 38 height 16
click at [464, 541] on p "Новый" at bounding box center [483, 543] width 38 height 16
click at [475, 591] on span "подтвердить" at bounding box center [468, 590] width 76 height 16
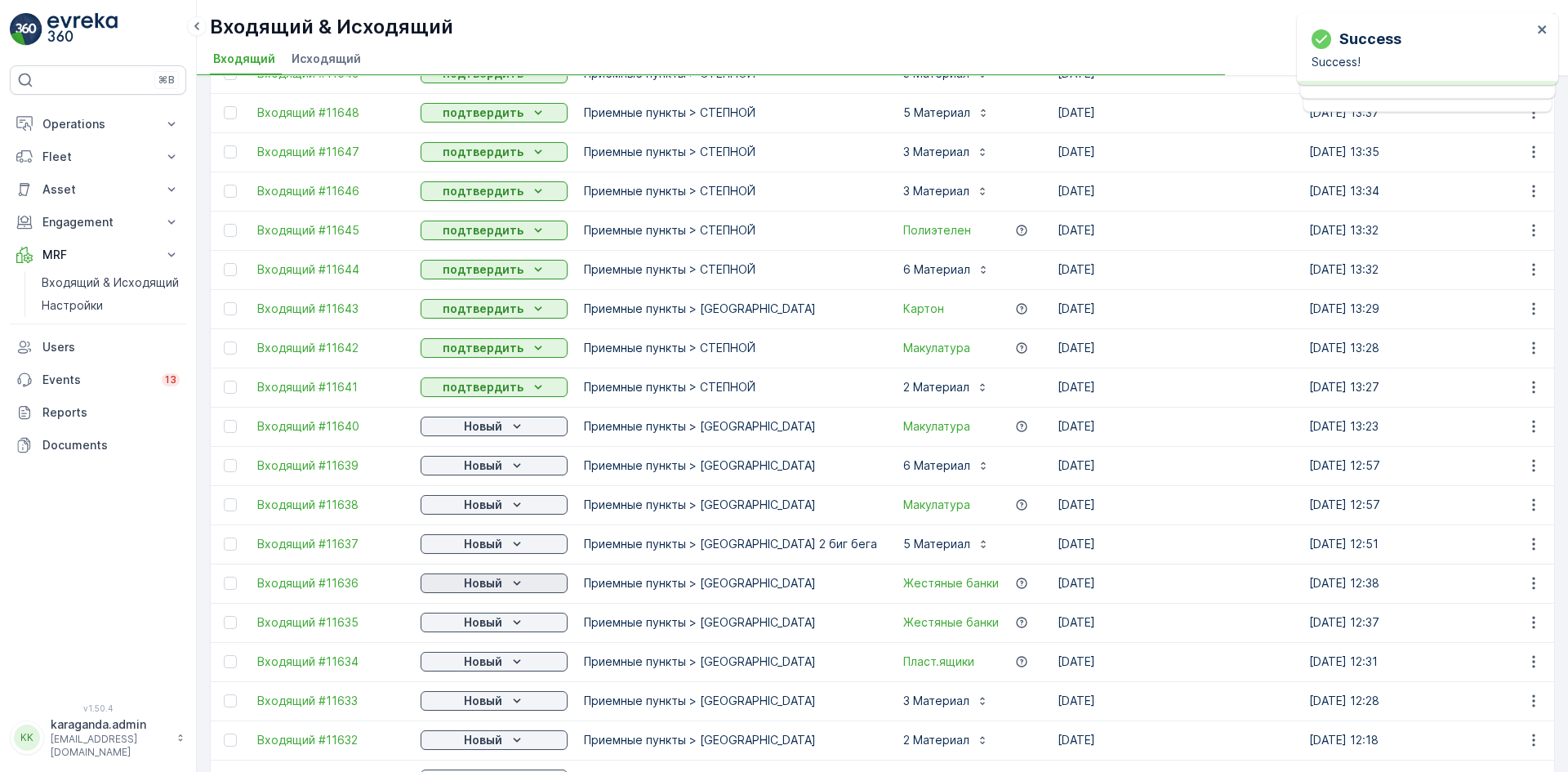
click at [512, 587] on icon "Новый" at bounding box center [517, 583] width 16 height 16
click at [472, 665] on span "подтвердить" at bounding box center [468, 669] width 76 height 16
click at [473, 662] on p "Новый" at bounding box center [483, 661] width 38 height 16
click at [466, 703] on span "подтвердить" at bounding box center [468, 708] width 76 height 16
click at [501, 502] on p "Новый" at bounding box center [483, 504] width 38 height 16
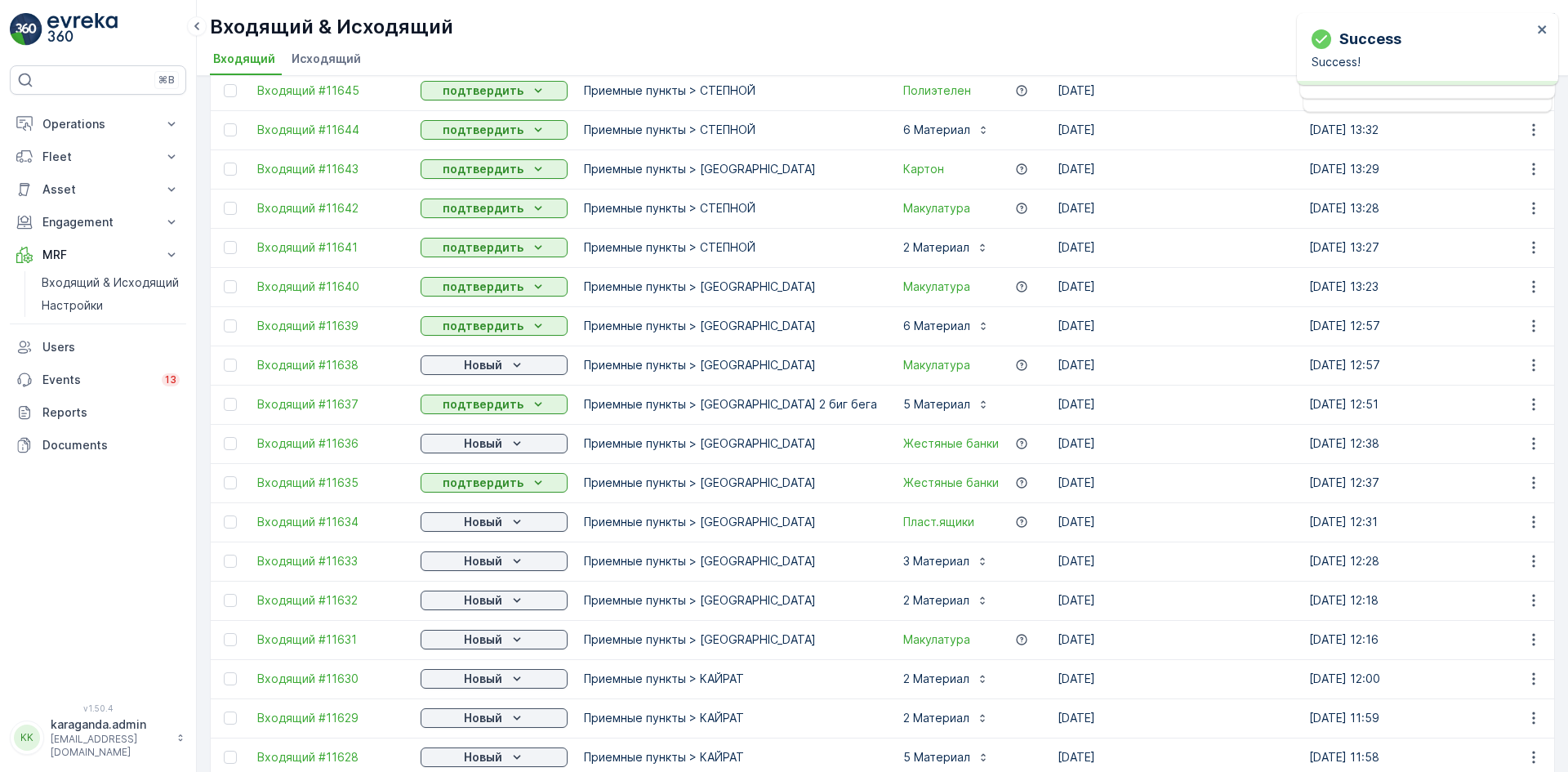
scroll to position [1306, 0]
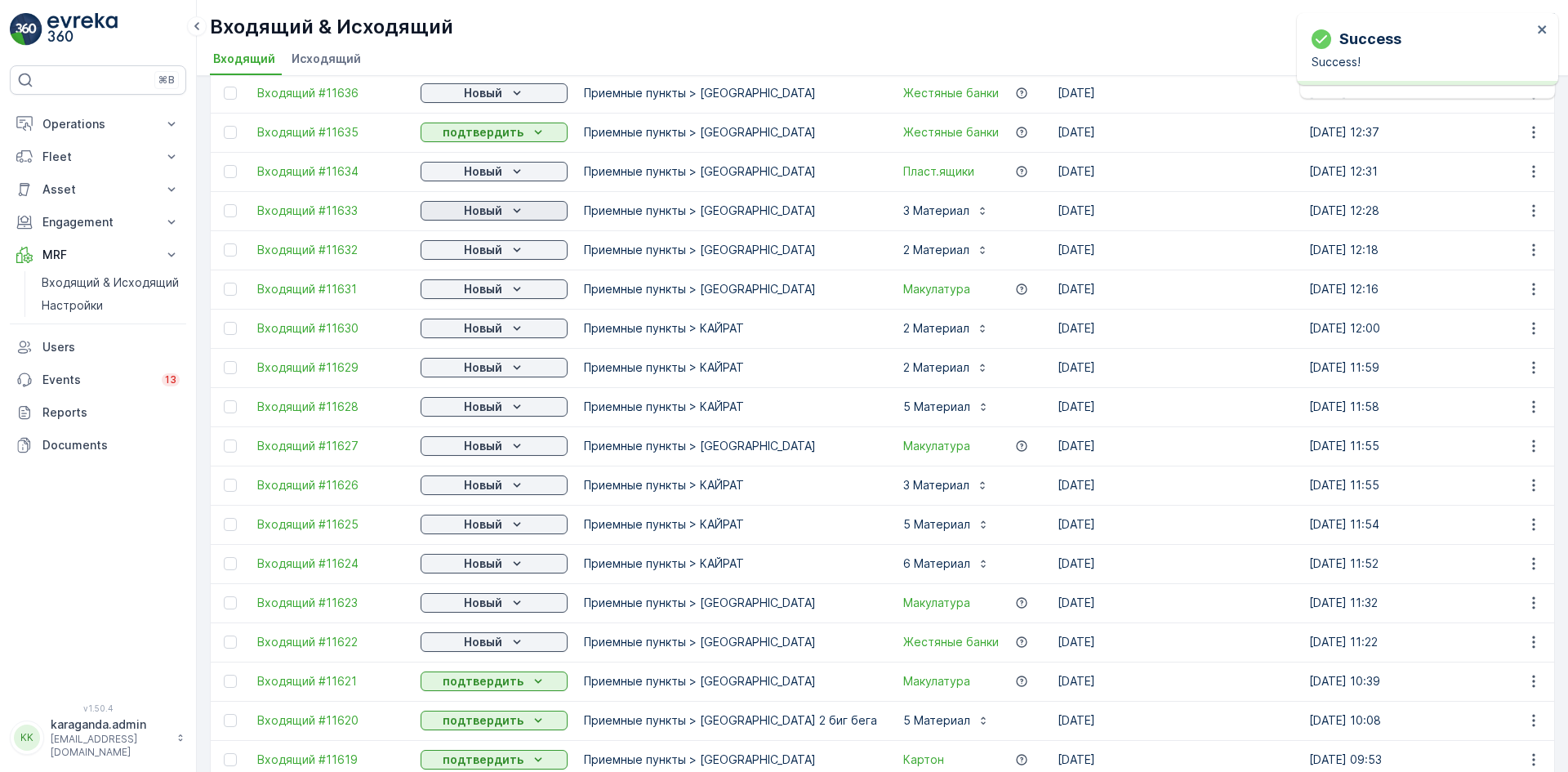
click at [501, 211] on p "Новый" at bounding box center [483, 210] width 38 height 16
click at [479, 250] on span "подтвердить" at bounding box center [468, 258] width 76 height 16
click at [479, 250] on p "Новый" at bounding box center [483, 249] width 38 height 16
click at [460, 295] on span "подтвердить" at bounding box center [468, 297] width 76 height 16
click at [477, 327] on p "Новый" at bounding box center [483, 327] width 38 height 16
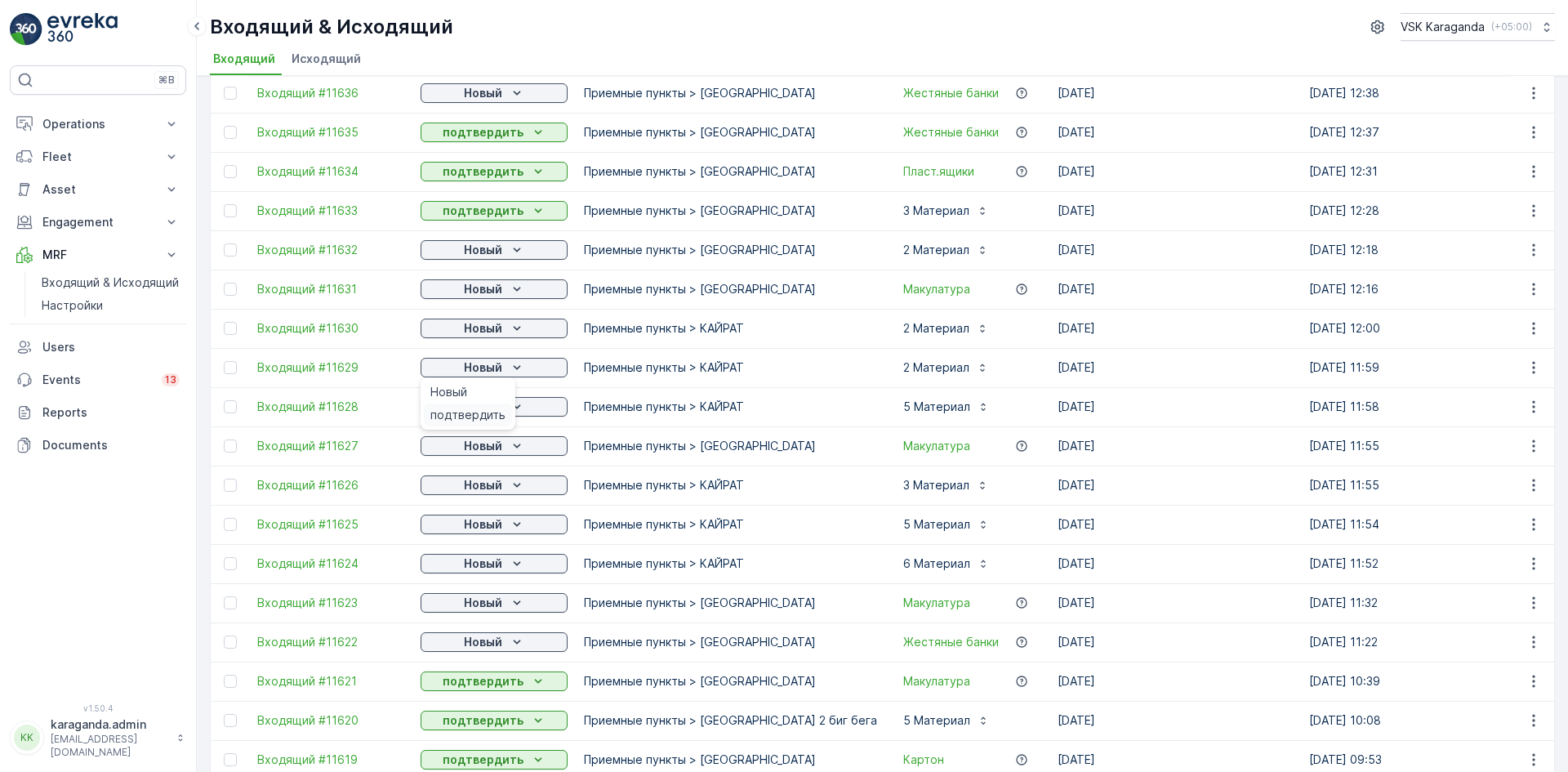
click at [483, 418] on span "подтвердить" at bounding box center [468, 414] width 76 height 16
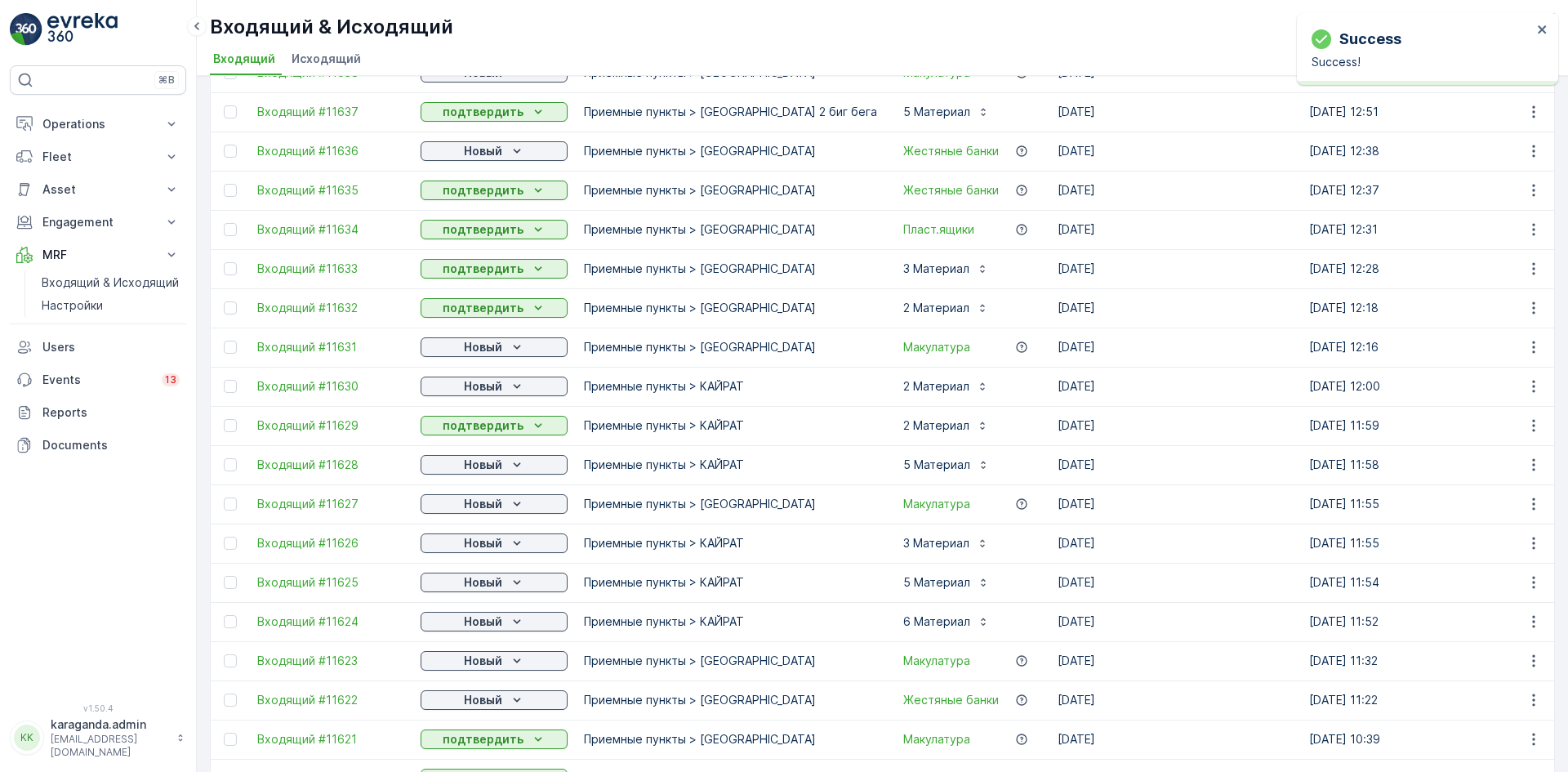
scroll to position [1144, 0]
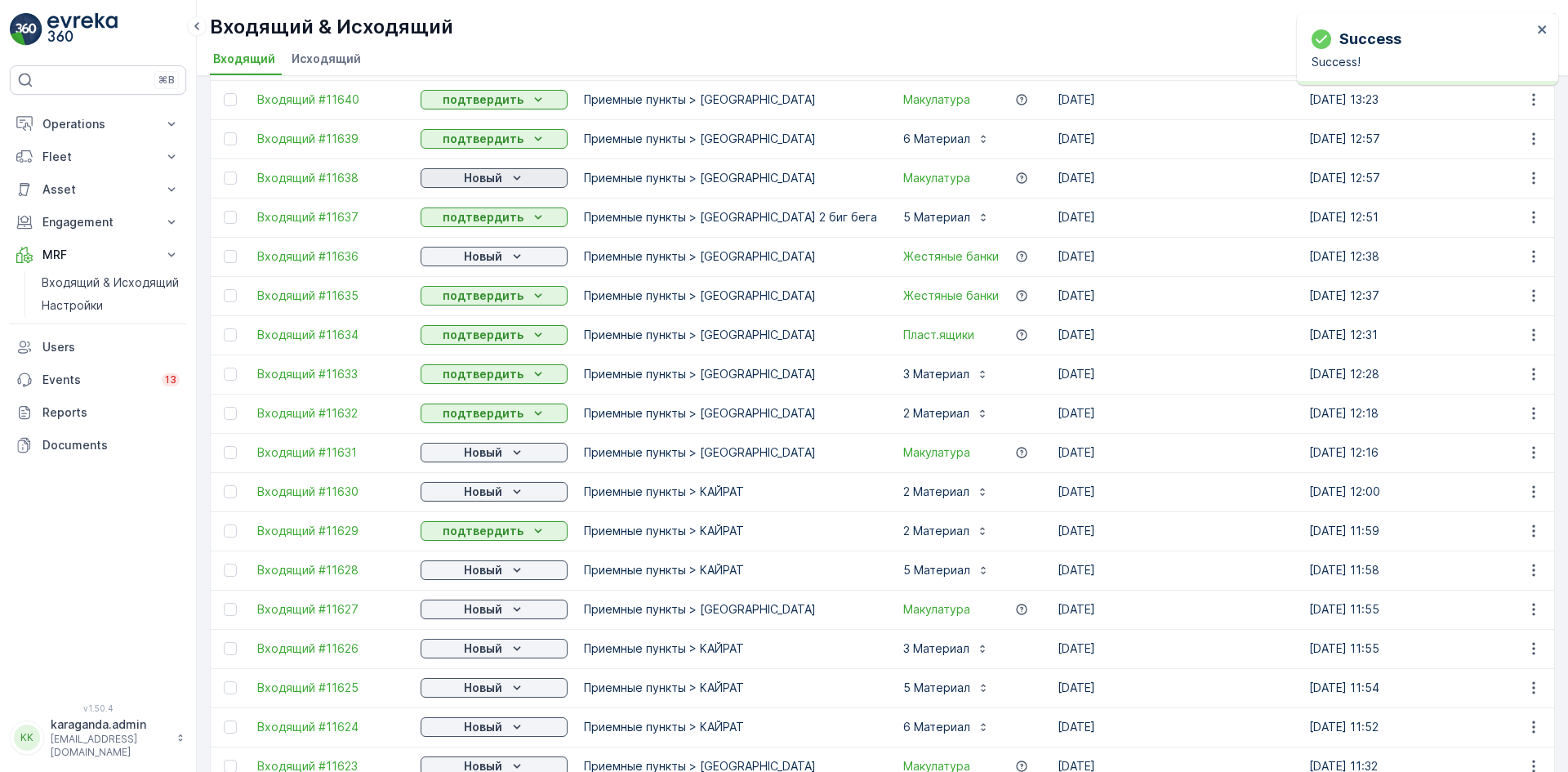
click at [505, 171] on div "Новый" at bounding box center [494, 177] width 134 height 16
click at [484, 215] on div "подтвердить" at bounding box center [468, 225] width 88 height 23
click at [484, 255] on p "Новый" at bounding box center [483, 256] width 38 height 16
click at [475, 298] on span "подтвердить" at bounding box center [468, 303] width 76 height 16
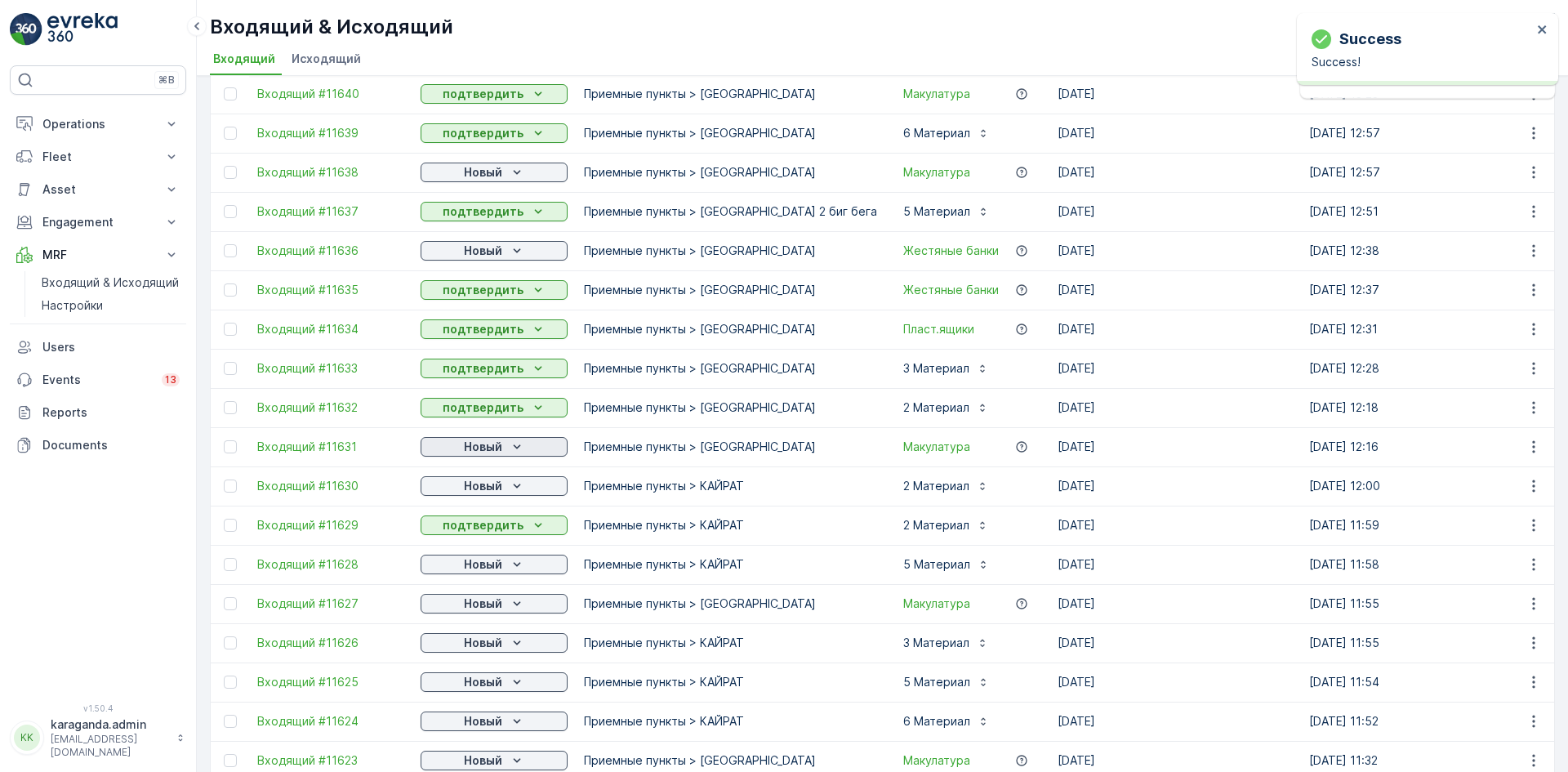
scroll to position [1225, 0]
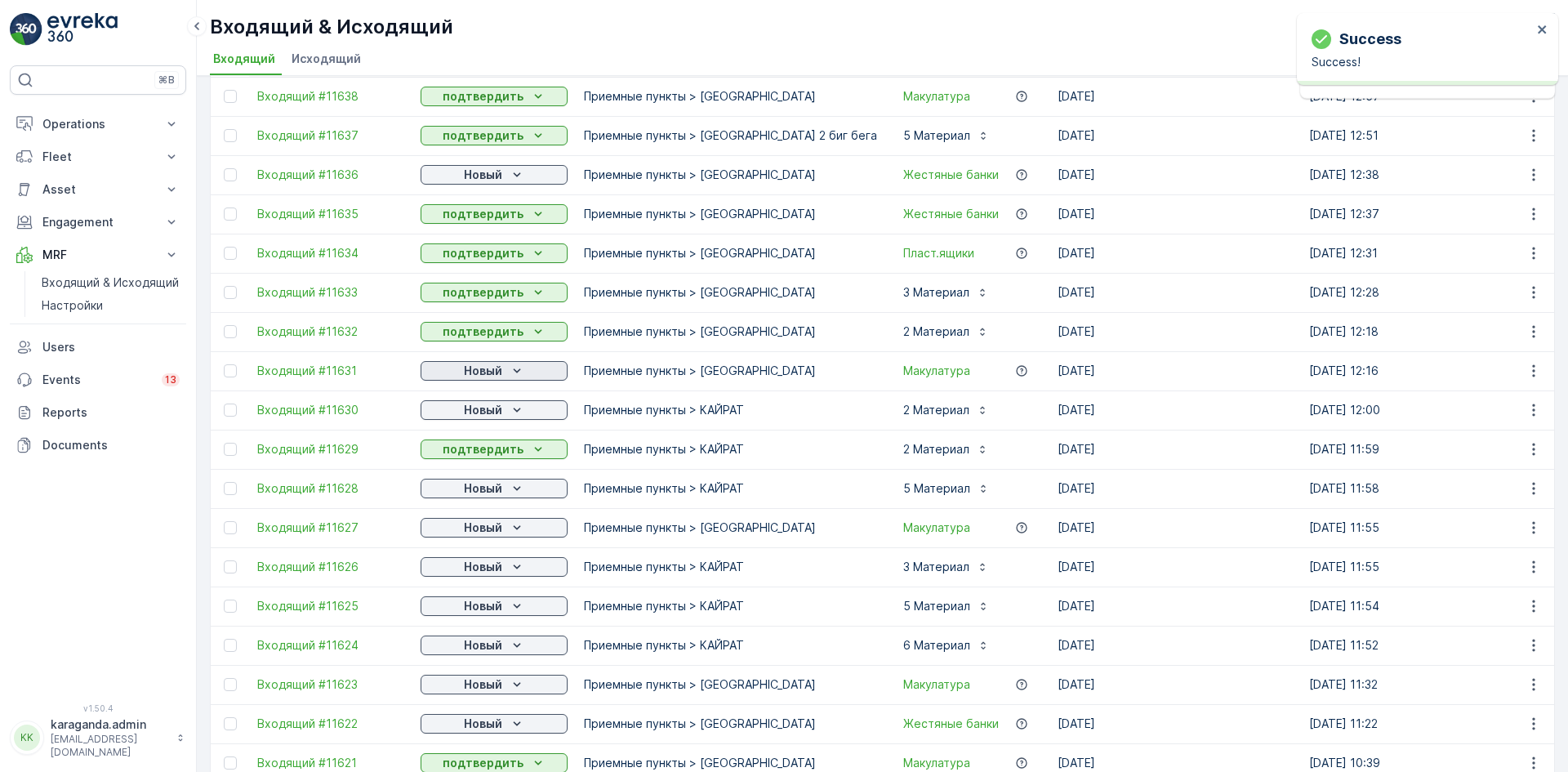
click at [485, 372] on p "Новый" at bounding box center [483, 370] width 38 height 16
click at [468, 419] on span "подтвердить" at bounding box center [468, 417] width 76 height 16
click at [492, 416] on p "Новый" at bounding box center [483, 410] width 38 height 16
click at [482, 458] on span "подтвердить" at bounding box center [468, 456] width 76 height 16
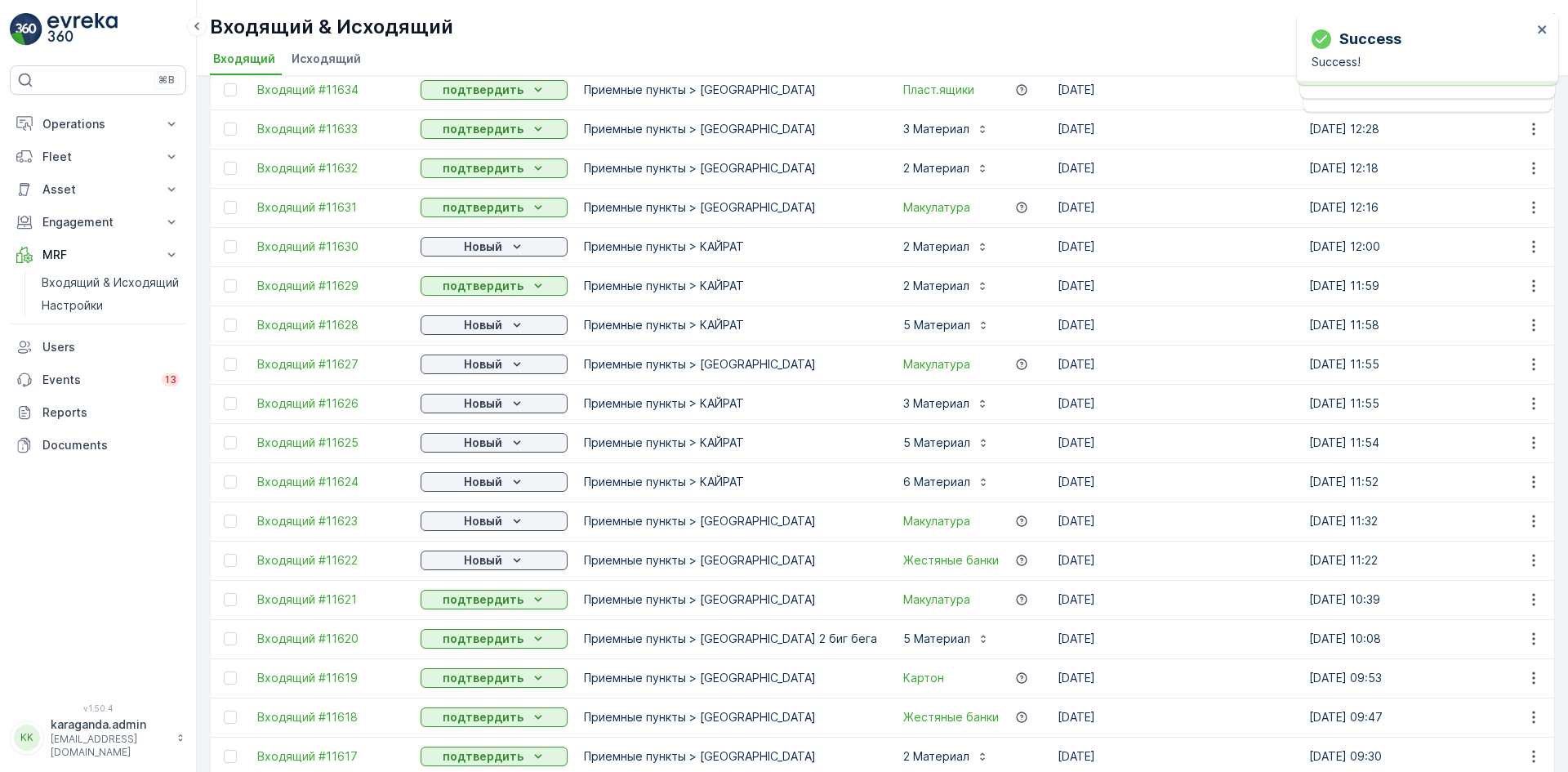
click at [501, 329] on p "Новый" at bounding box center [483, 324] width 38 height 16
click at [484, 373] on span "подтвердить" at bounding box center [468, 372] width 76 height 16
click at [495, 365] on p "Новый" at bounding box center [483, 364] width 38 height 16
click at [460, 403] on div "подтвердить" at bounding box center [468, 411] width 88 height 23
click at [479, 396] on p "Новый" at bounding box center [483, 403] width 38 height 16
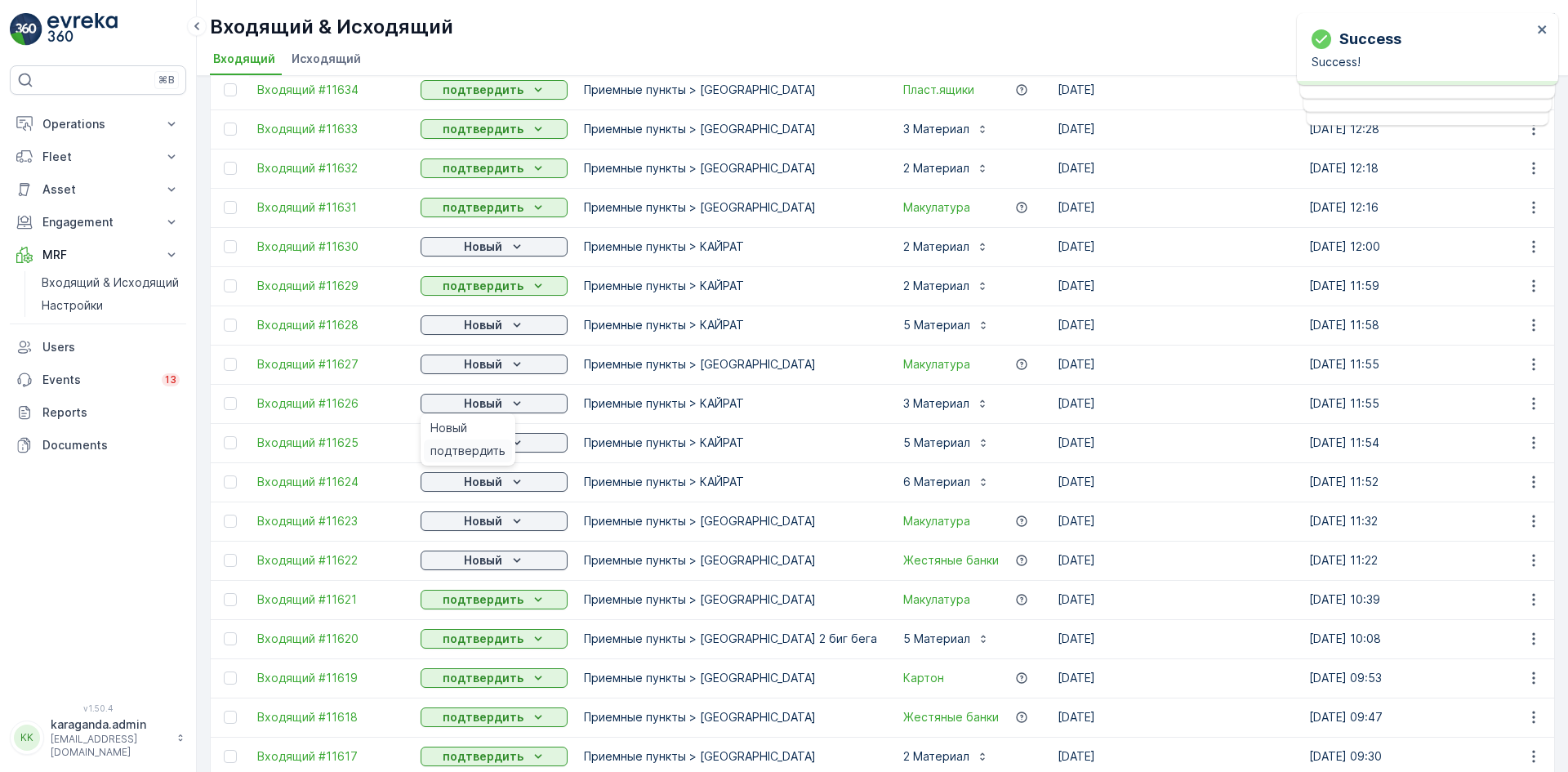
click at [468, 445] on span "подтвердить" at bounding box center [468, 450] width 76 height 16
click at [479, 443] on p "Новый" at bounding box center [483, 442] width 38 height 16
click at [465, 521] on span "подтвердить" at bounding box center [468, 529] width 76 height 16
click at [472, 522] on p "Новый" at bounding box center [483, 520] width 38 height 16
click at [473, 564] on span "подтвердить" at bounding box center [468, 568] width 76 height 16
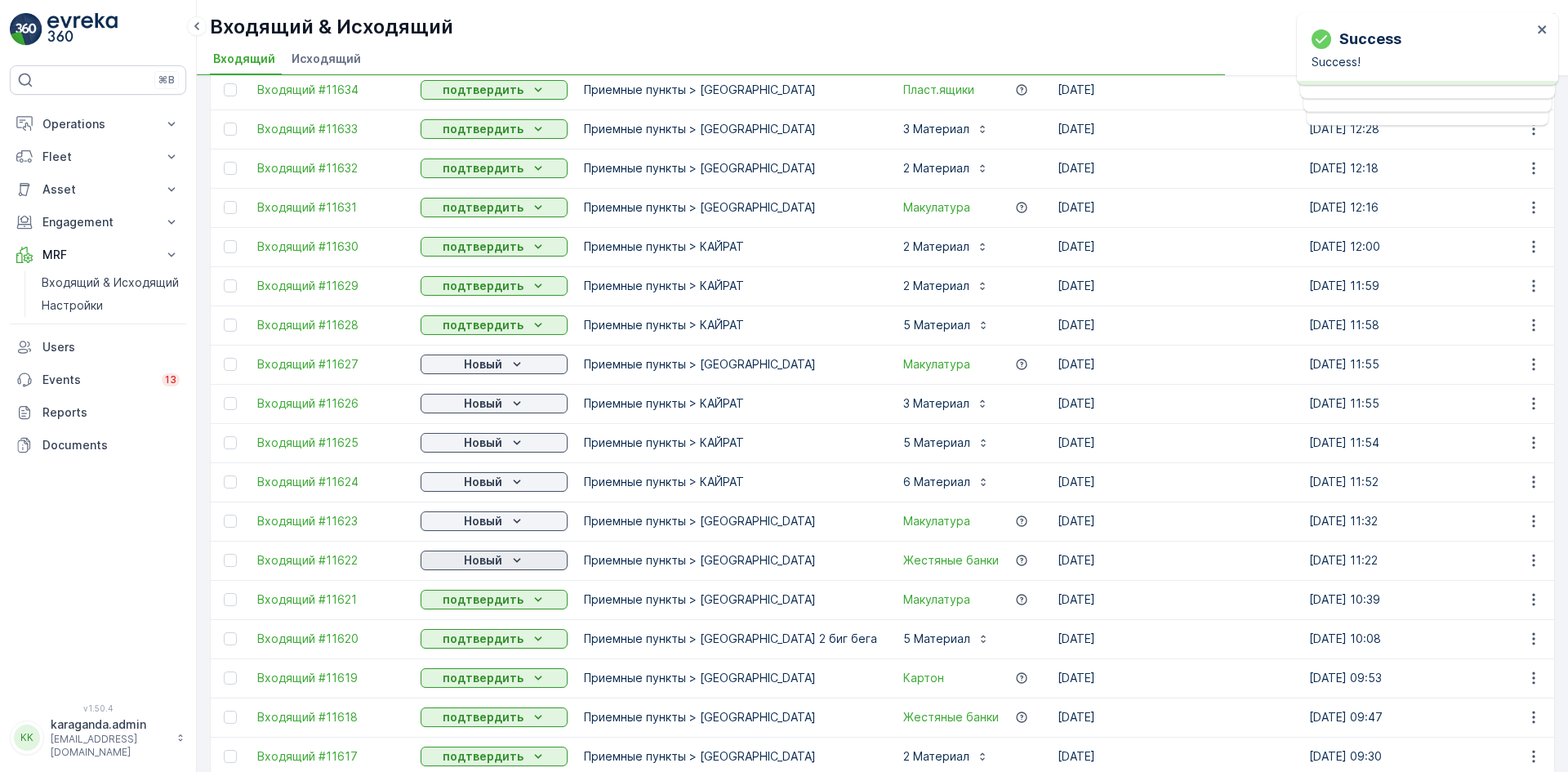
click at [484, 565] on p "Новый" at bounding box center [483, 560] width 38 height 16
click at [476, 609] on div "подтвердить" at bounding box center [494, 599] width 147 height 23
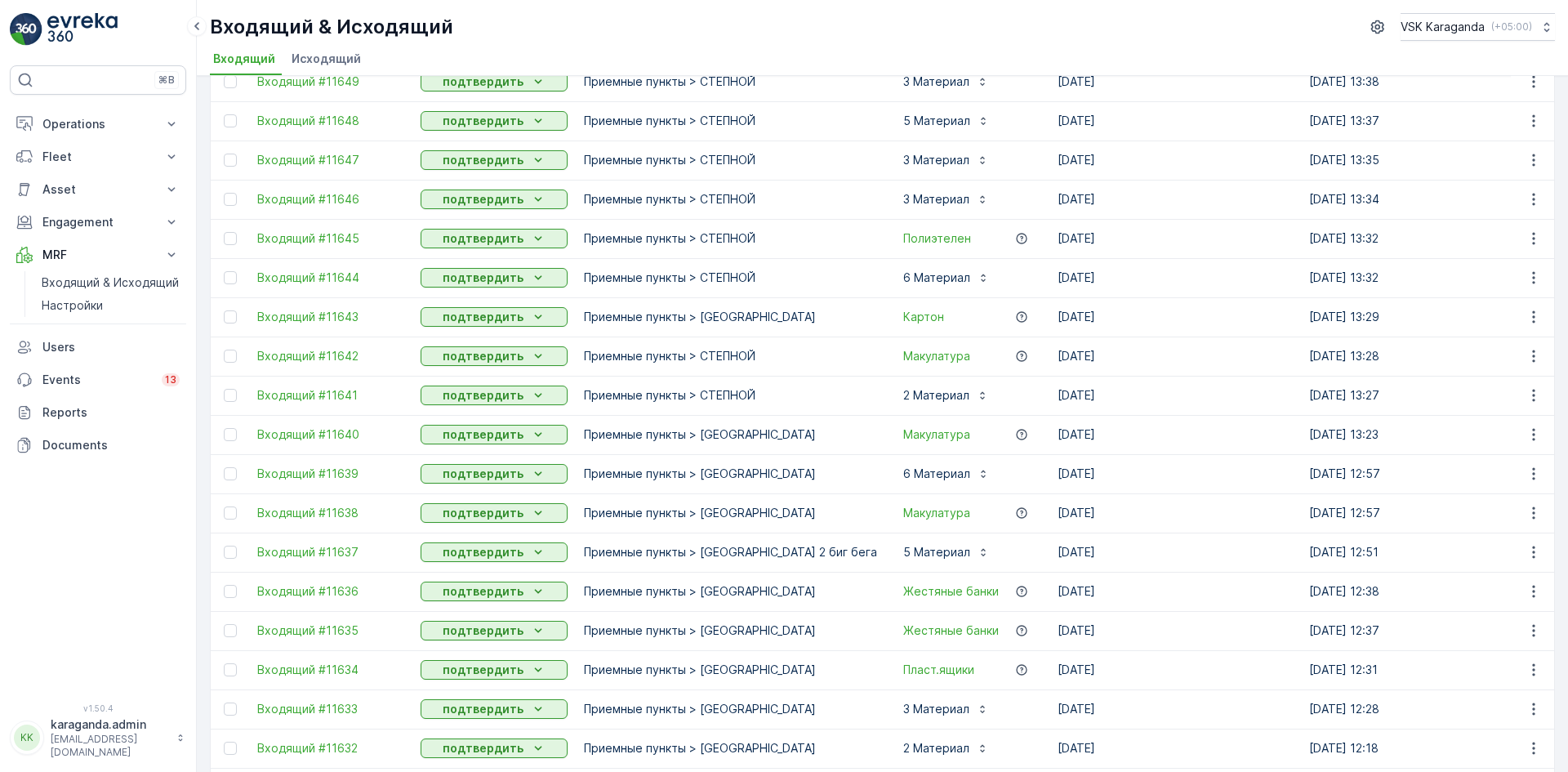
scroll to position [1380, 0]
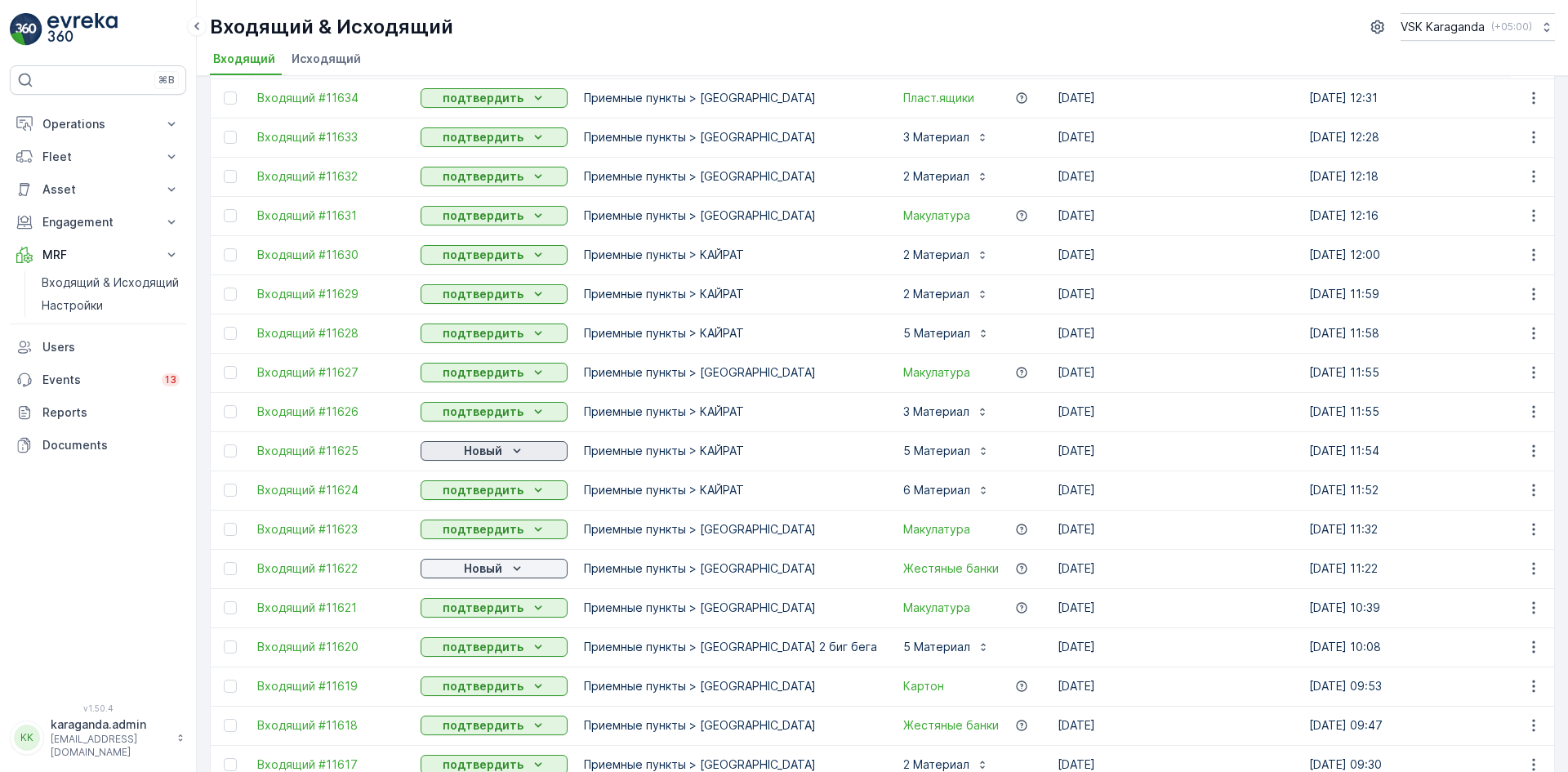
drag, startPoint x: 490, startPoint y: 445, endPoint x: 484, endPoint y: 454, distance: 10.8
click at [489, 445] on p "Новый" at bounding box center [483, 450] width 38 height 16
click at [467, 494] on span "подтвердить" at bounding box center [468, 498] width 76 height 16
click at [477, 564] on p "Новый" at bounding box center [483, 568] width 38 height 16
click at [475, 610] on span "подтвердить" at bounding box center [468, 615] width 76 height 16
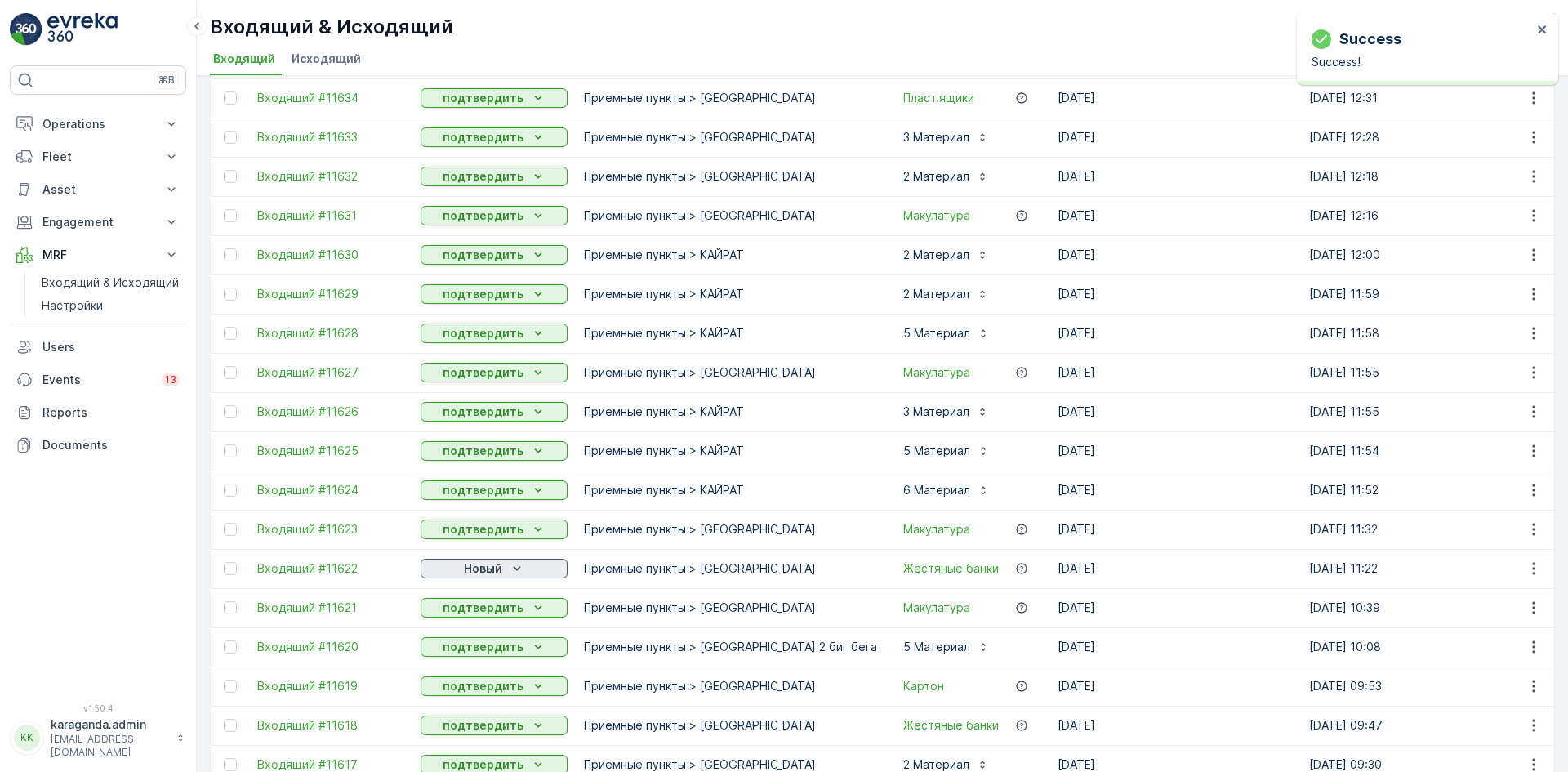
click at [468, 563] on p "Новый" at bounding box center [483, 568] width 38 height 16
click at [458, 610] on span "подтвердить" at bounding box center [468, 615] width 76 height 16
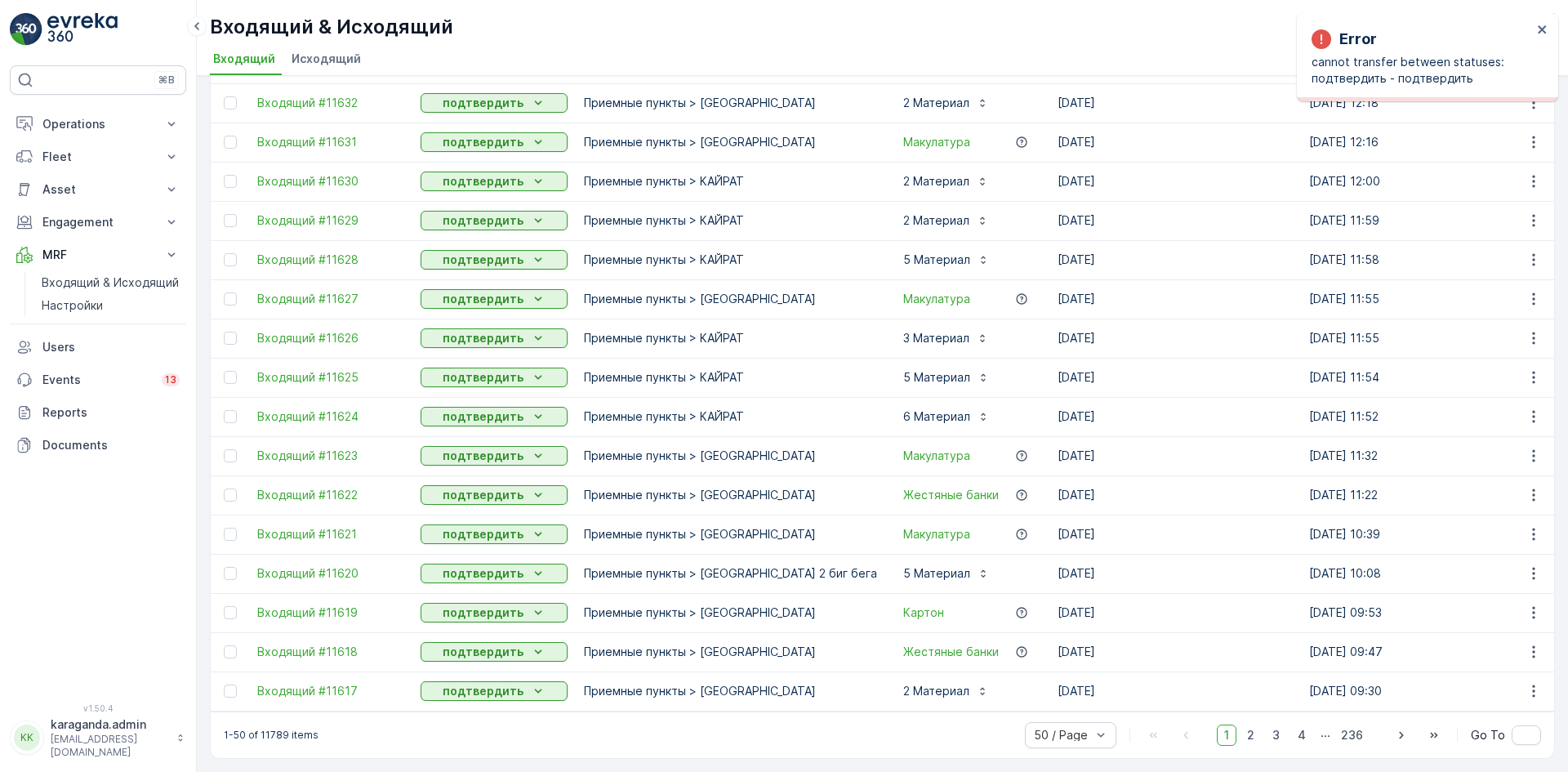
scroll to position [1462, 0]
click at [1246, 733] on span "2" at bounding box center [1251, 735] width 22 height 21
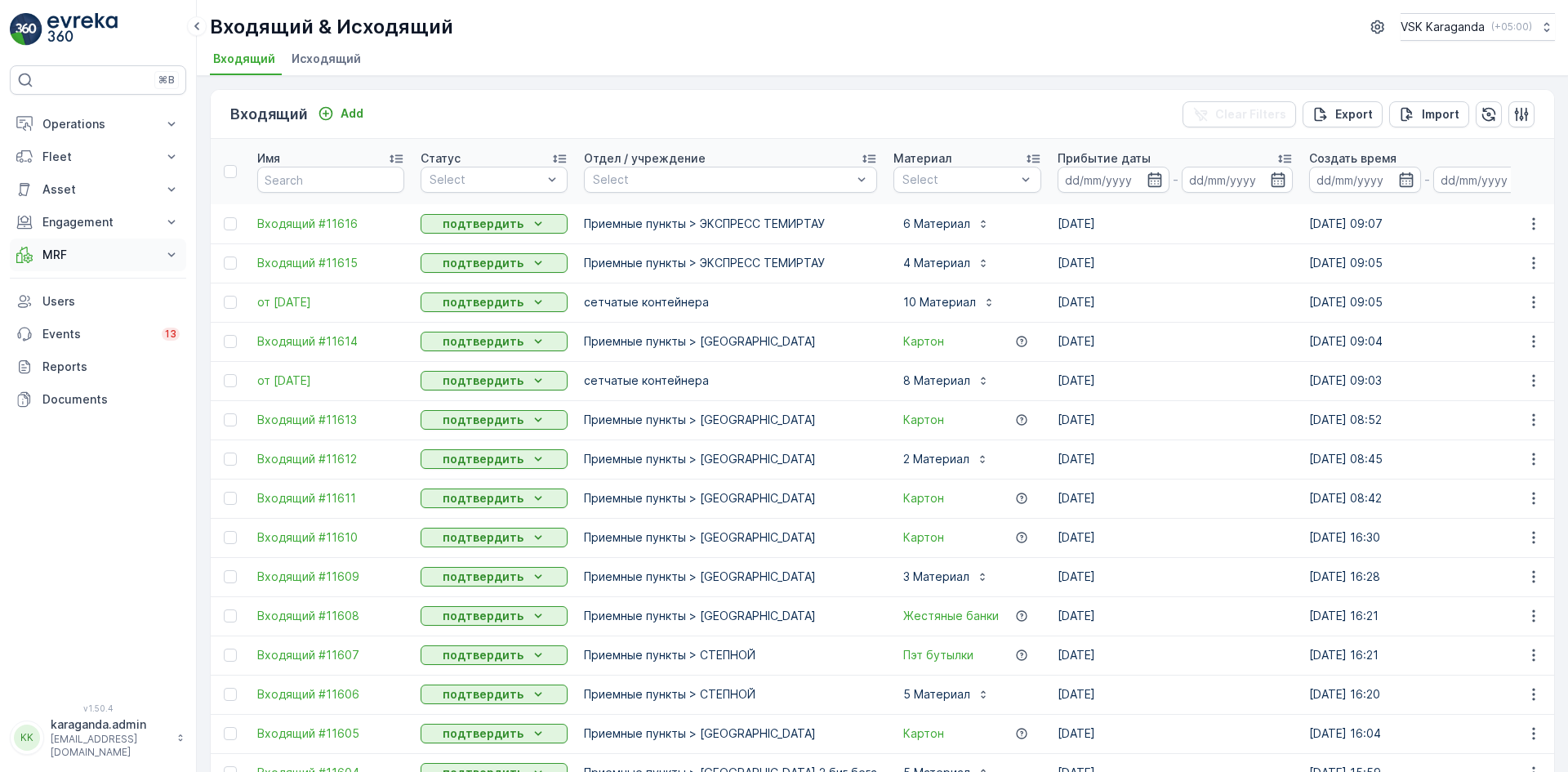
click at [52, 250] on p "MRF" at bounding box center [98, 255] width 111 height 16
click at [52, 280] on p "Входящий & Исходящий" at bounding box center [110, 282] width 137 height 16
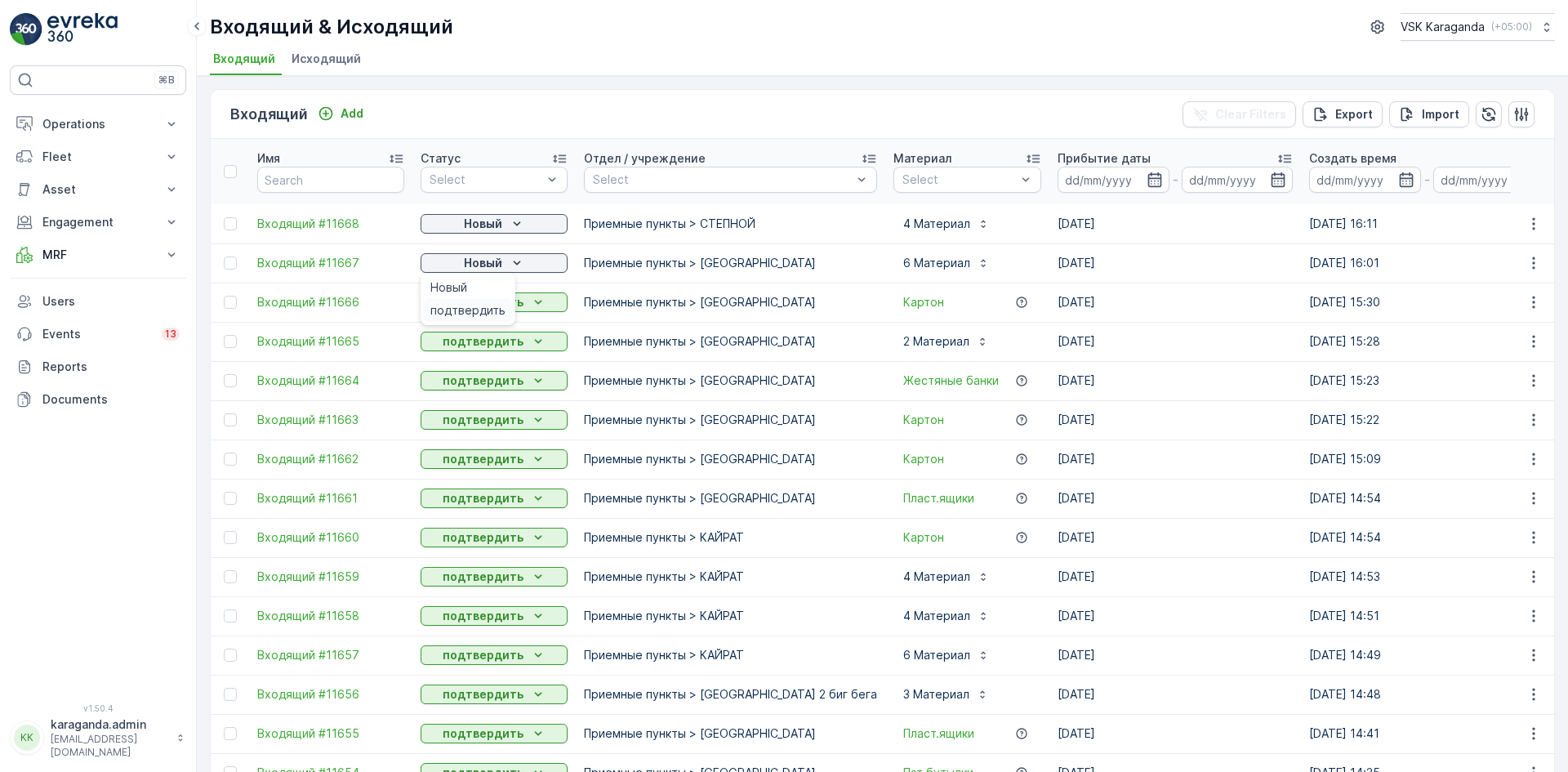
click at [464, 310] on span "подтвердить" at bounding box center [468, 310] width 76 height 16
click at [493, 220] on p "Новый" at bounding box center [483, 223] width 38 height 16
click at [473, 269] on span "подтвердить" at bounding box center [468, 271] width 76 height 16
click at [501, 223] on p "Новый" at bounding box center [483, 223] width 38 height 16
click at [462, 267] on span "подтвердить" at bounding box center [468, 271] width 76 height 16
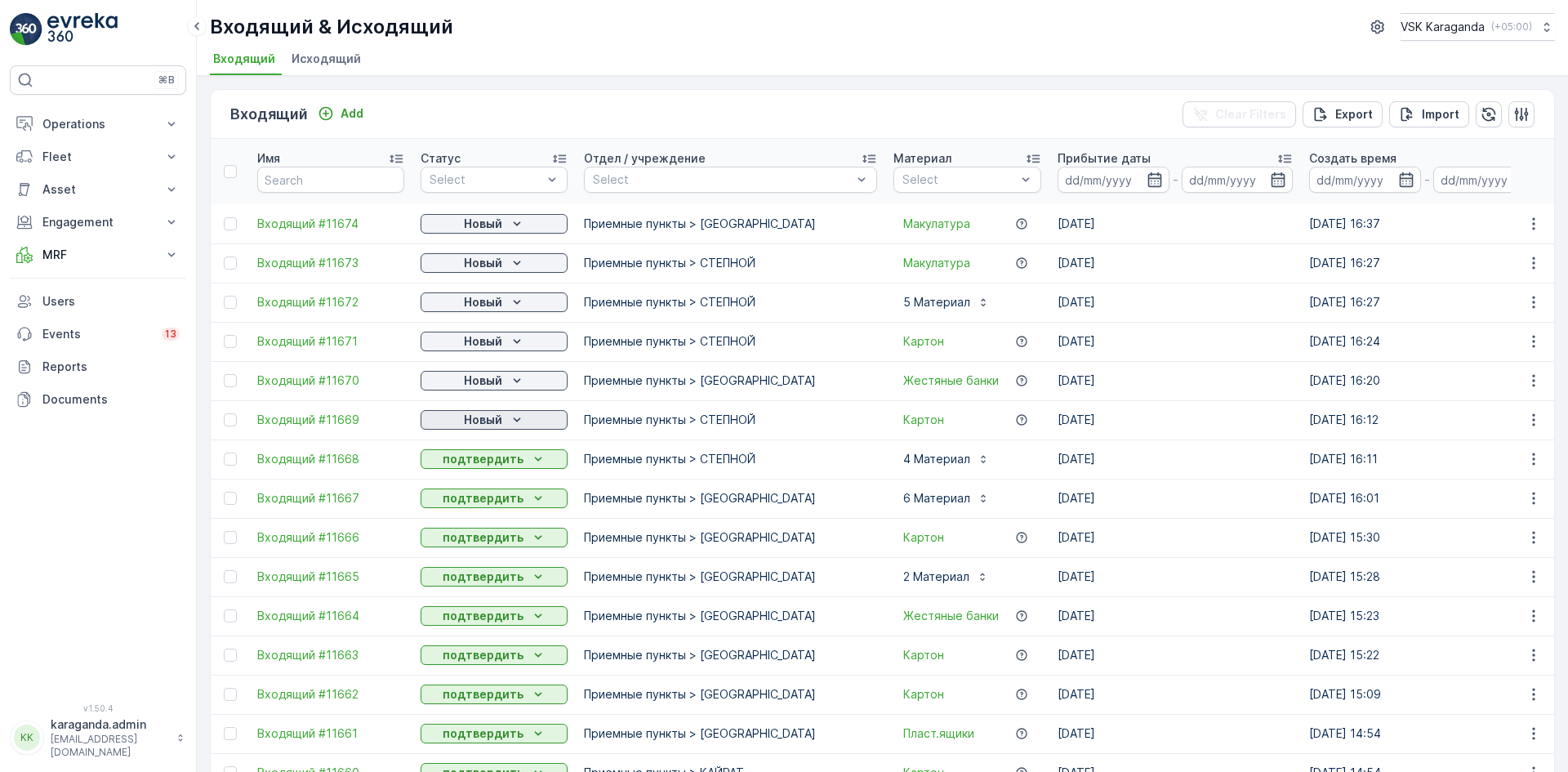
click at [491, 422] on p "Новый" at bounding box center [483, 419] width 38 height 16
click at [476, 464] on span "подтвердить" at bounding box center [468, 467] width 76 height 16
click at [495, 378] on p "Новый" at bounding box center [483, 380] width 38 height 16
click at [480, 422] on span "подтвердить" at bounding box center [468, 428] width 76 height 16
click at [487, 338] on p "Новый" at bounding box center [483, 341] width 38 height 16
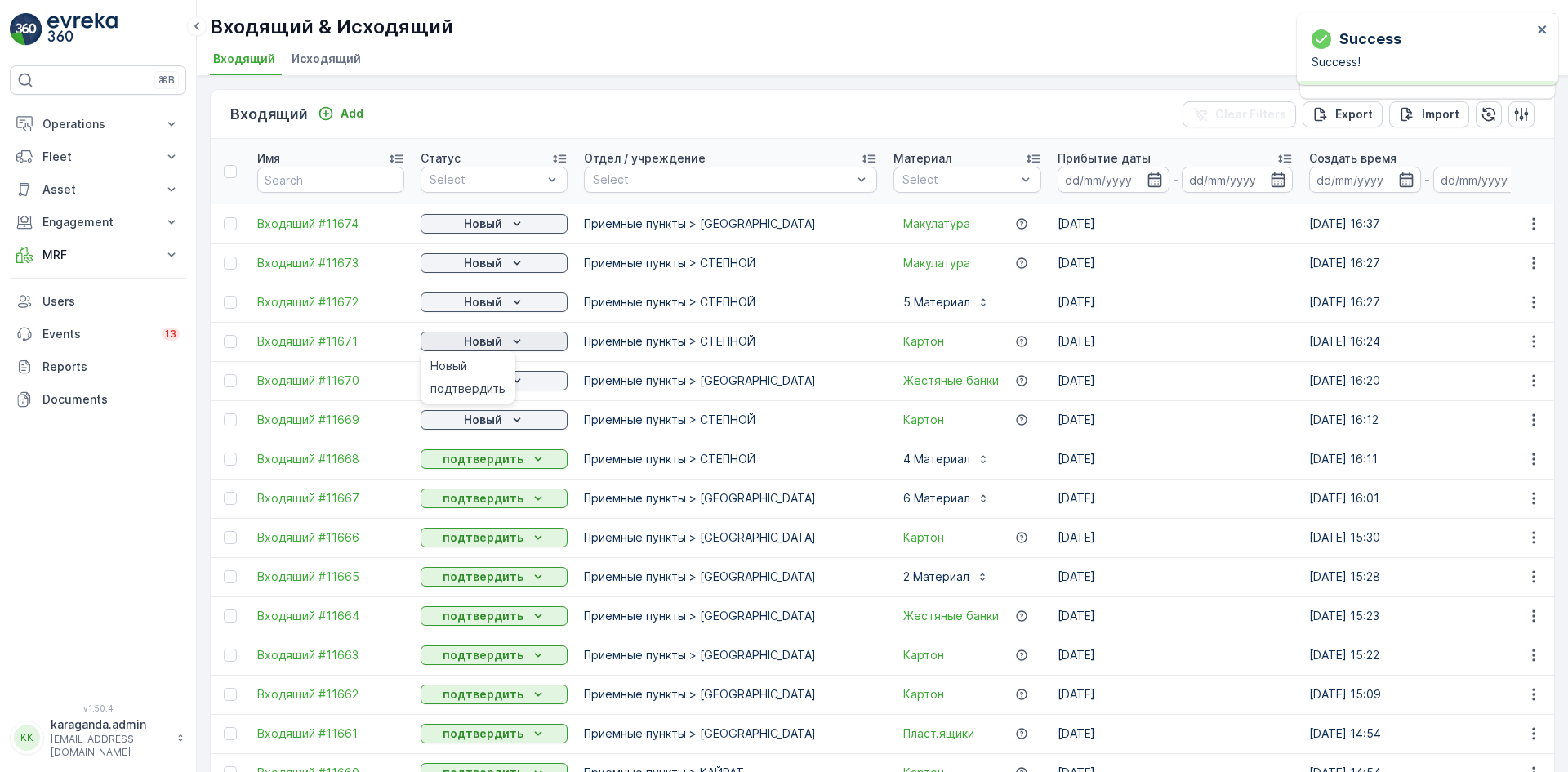
drag, startPoint x: 480, startPoint y: 378, endPoint x: 487, endPoint y: 337, distance: 41.6
click at [480, 379] on div "подтвердить" at bounding box center [468, 389] width 88 height 23
click at [491, 305] on p "Новый" at bounding box center [483, 302] width 38 height 16
click at [472, 349] on span "подтвердить" at bounding box center [468, 349] width 76 height 16
click at [487, 252] on div "Новый" at bounding box center [494, 262] width 147 height 23
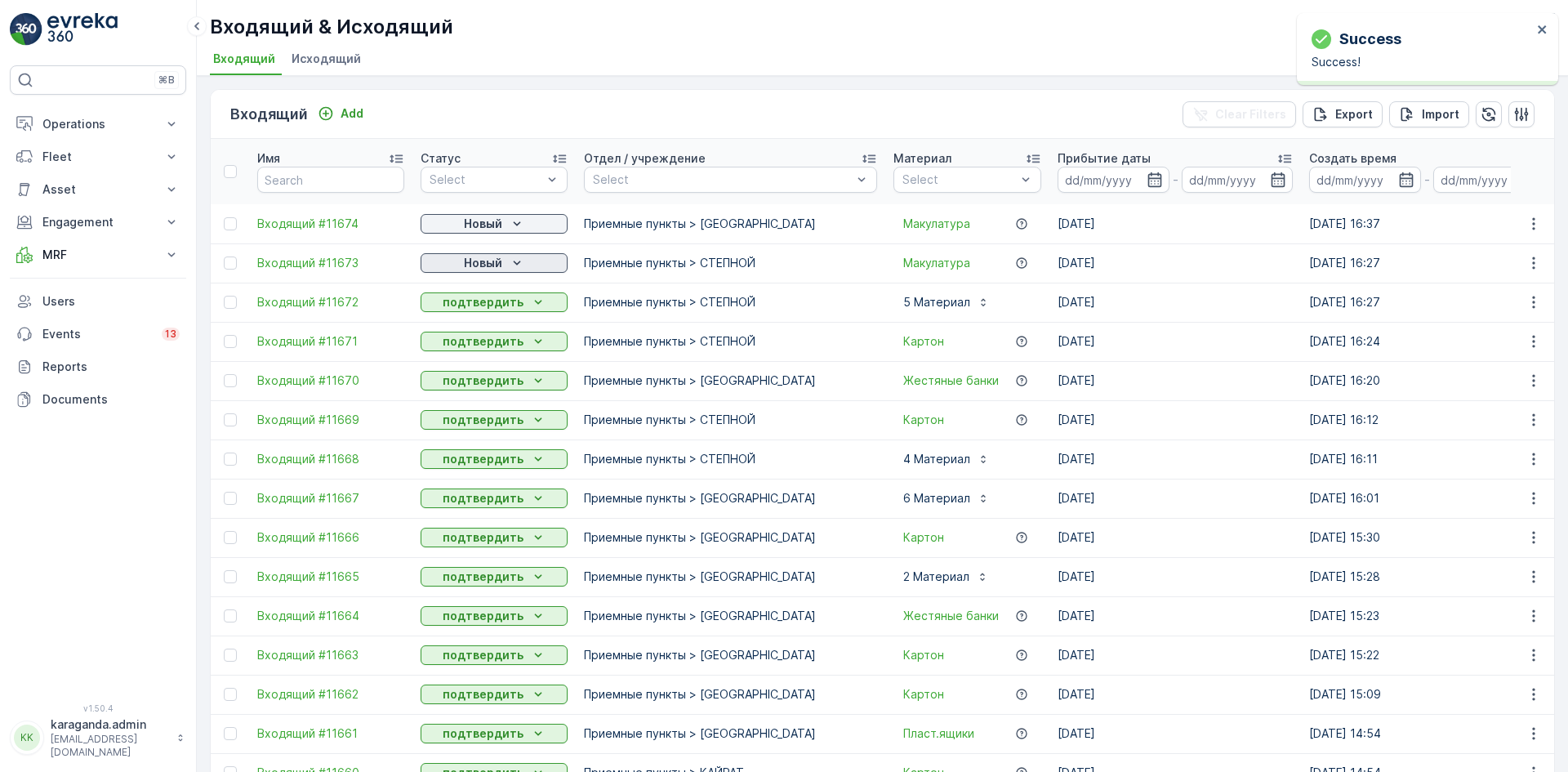
click at [485, 258] on p "Новый" at bounding box center [483, 262] width 38 height 16
click at [479, 305] on span "подтвердить" at bounding box center [468, 310] width 76 height 16
click at [489, 226] on p "Новый" at bounding box center [483, 223] width 38 height 16
click at [480, 266] on span "подтвердить" at bounding box center [468, 271] width 76 height 16
click at [510, 226] on icon "Новый" at bounding box center [517, 223] width 16 height 16
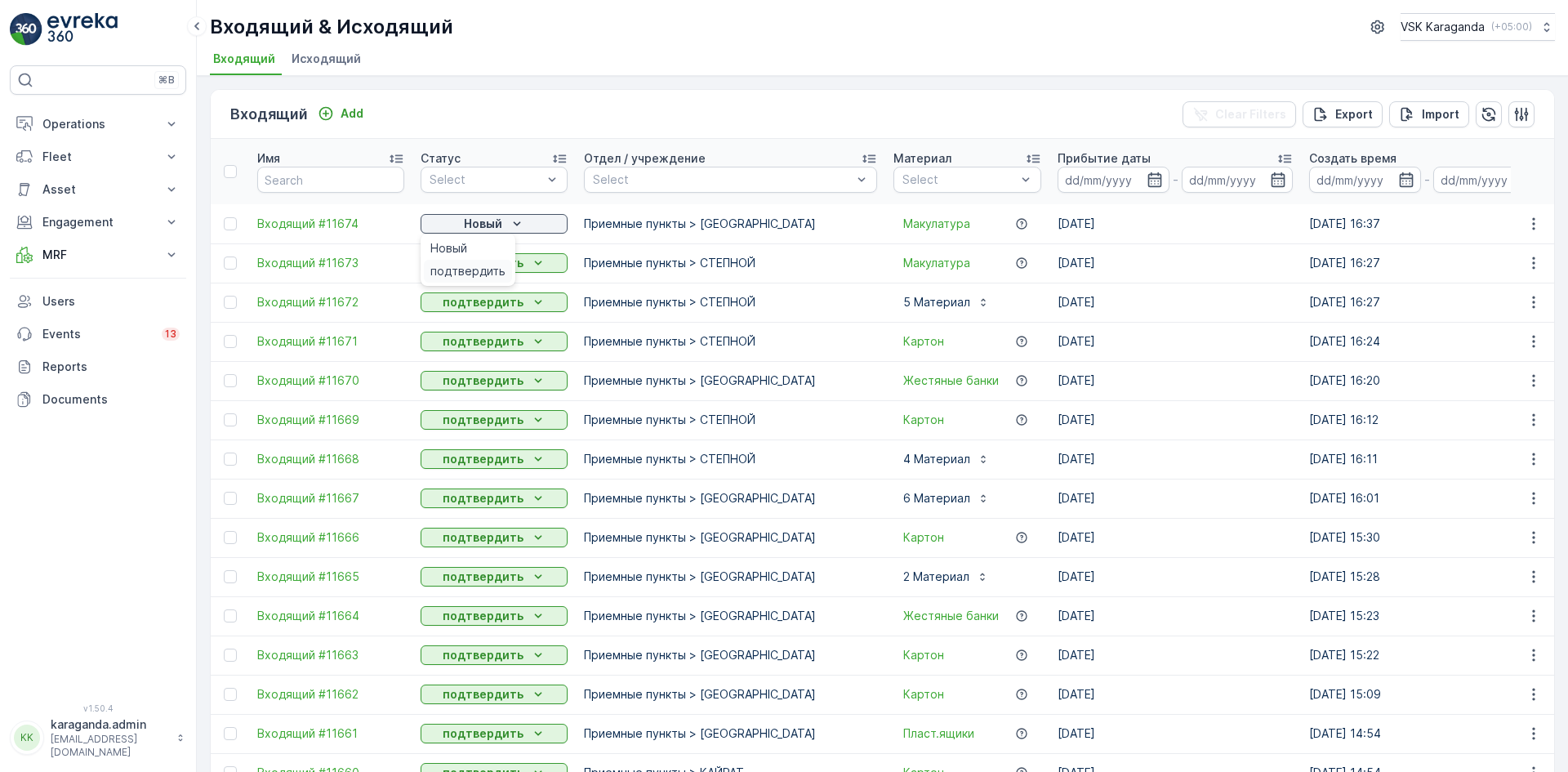
click at [491, 265] on span "подтвердить" at bounding box center [468, 271] width 76 height 16
